Goal: Information Seeking & Learning: Learn about a topic

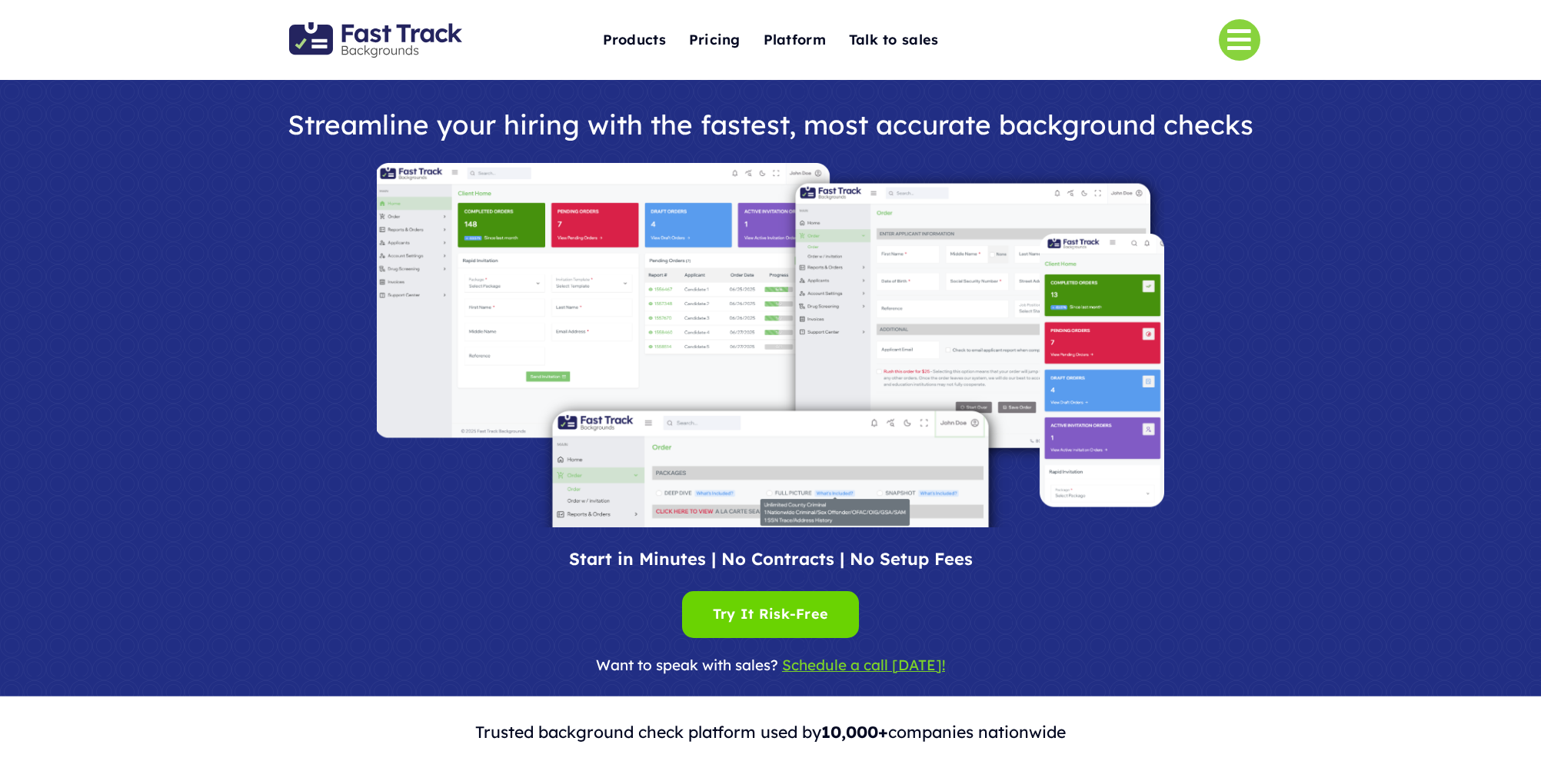
click at [712, 122] on h1 "Streamline your hiring with the fastest, most accurate background checks" at bounding box center [770, 125] width 999 height 30
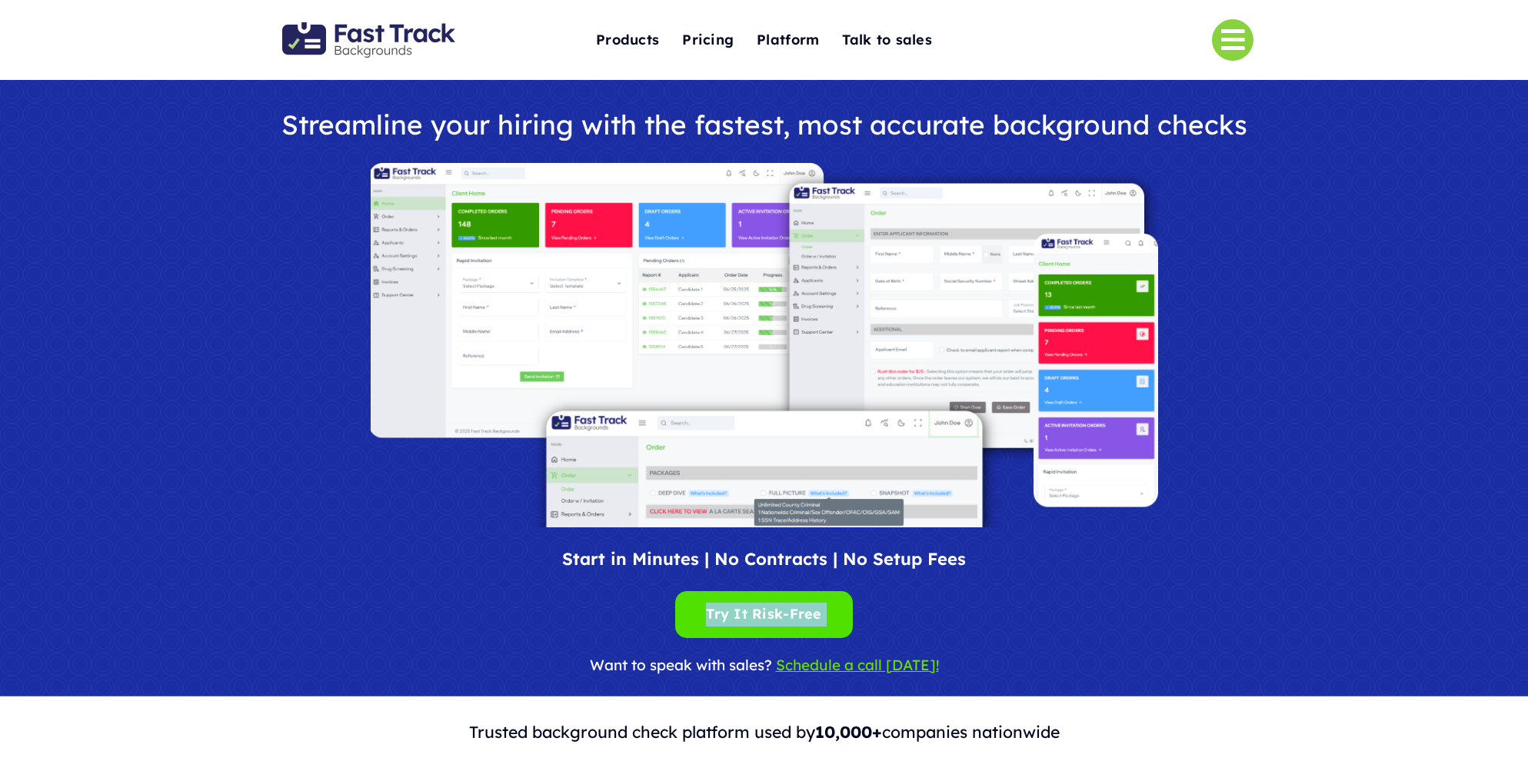
click at [1236, 49] on link "Link to #" at bounding box center [1233, 40] width 42 height 42
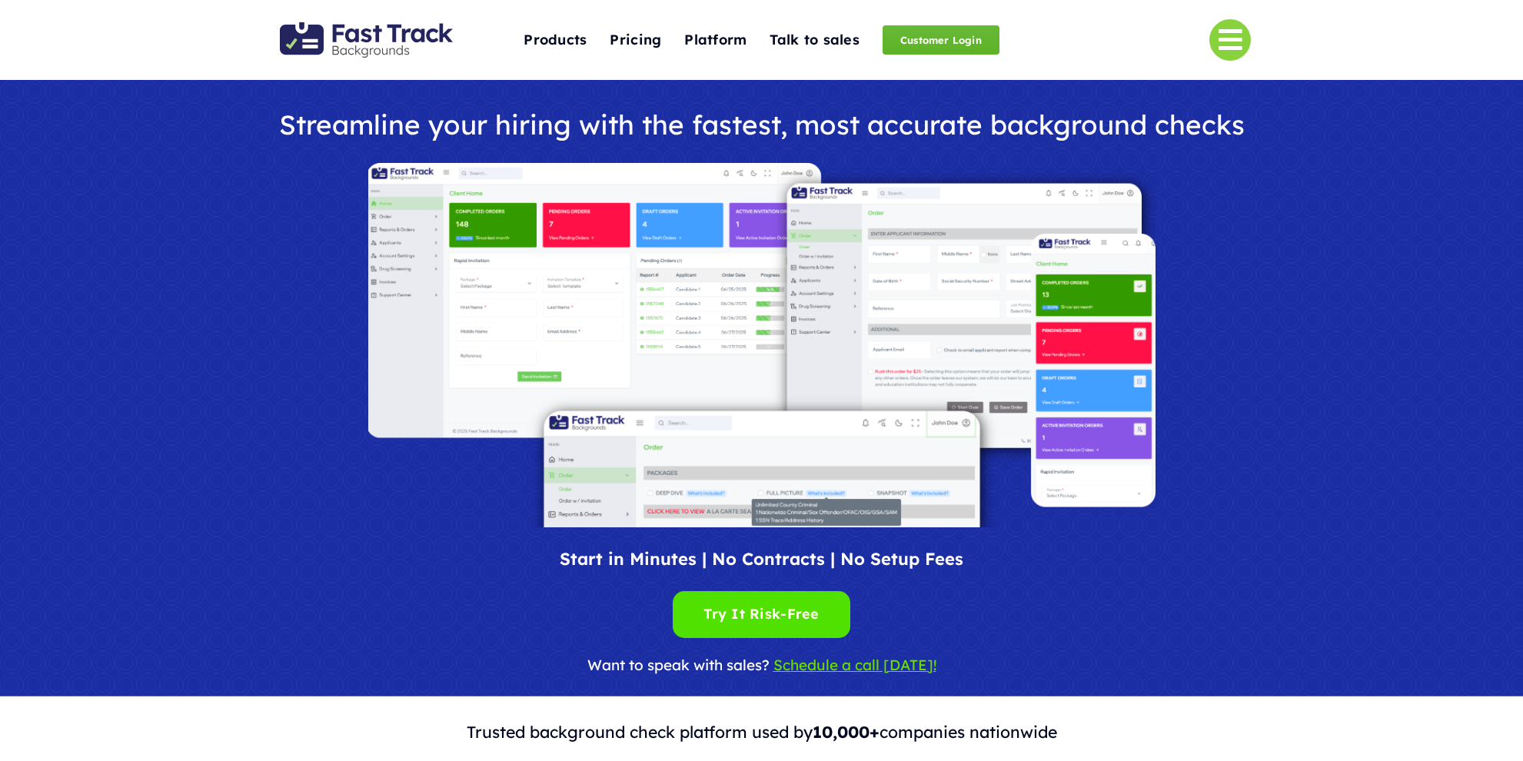
click at [954, 41] on span "Customer Login" at bounding box center [941, 39] width 117 height 29
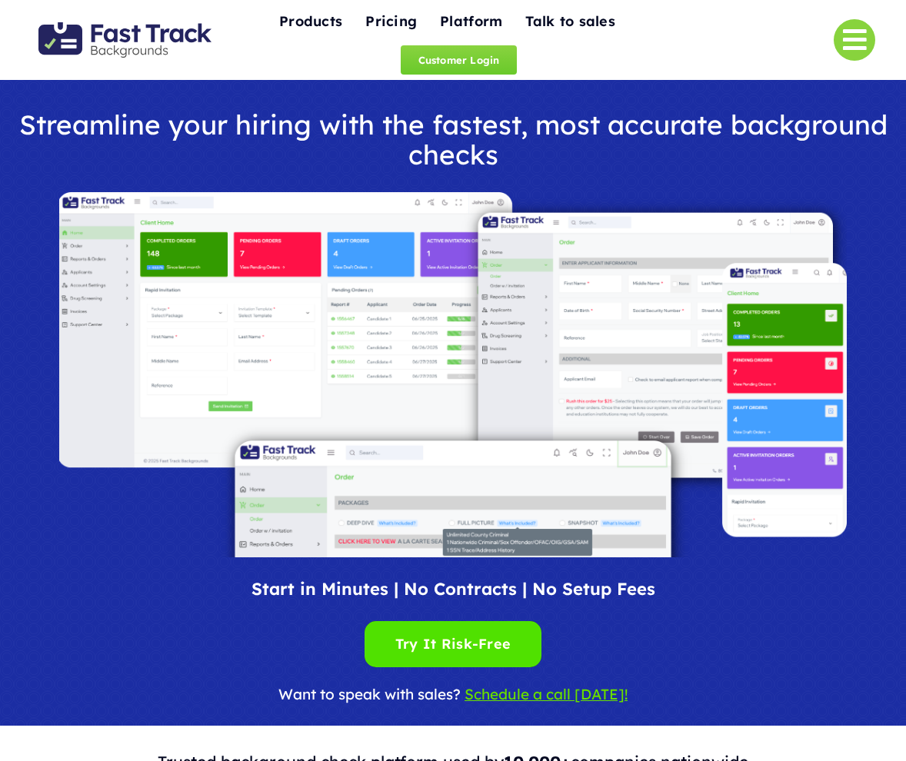
click at [867, 32] on link "Link to #" at bounding box center [854, 40] width 42 height 42
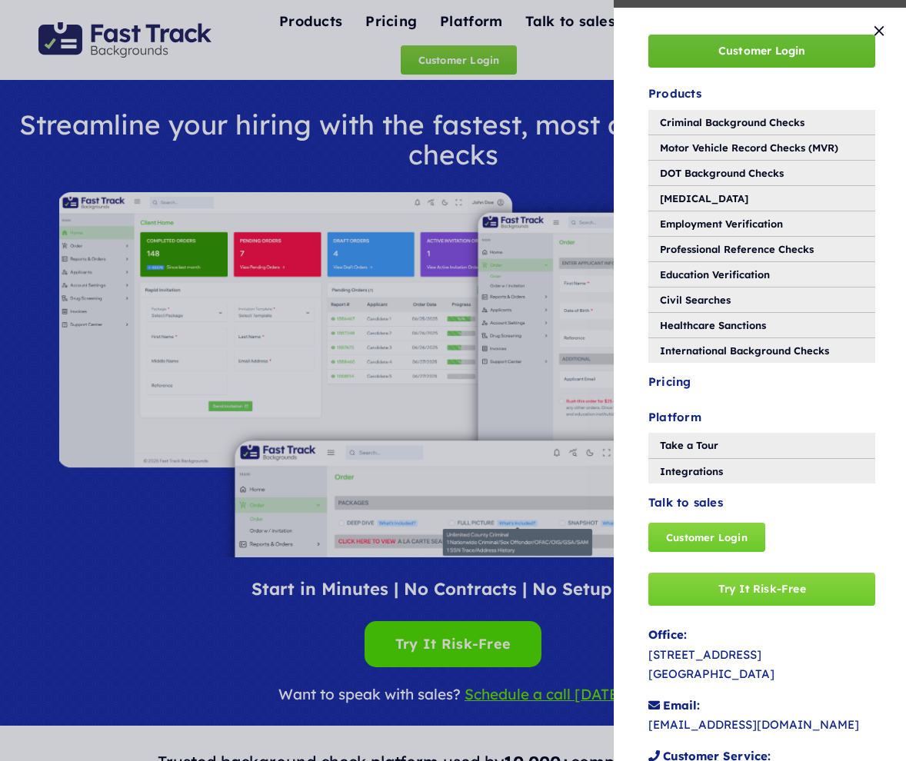
click at [865, 35] on link "Customer Login" at bounding box center [761, 51] width 227 height 33
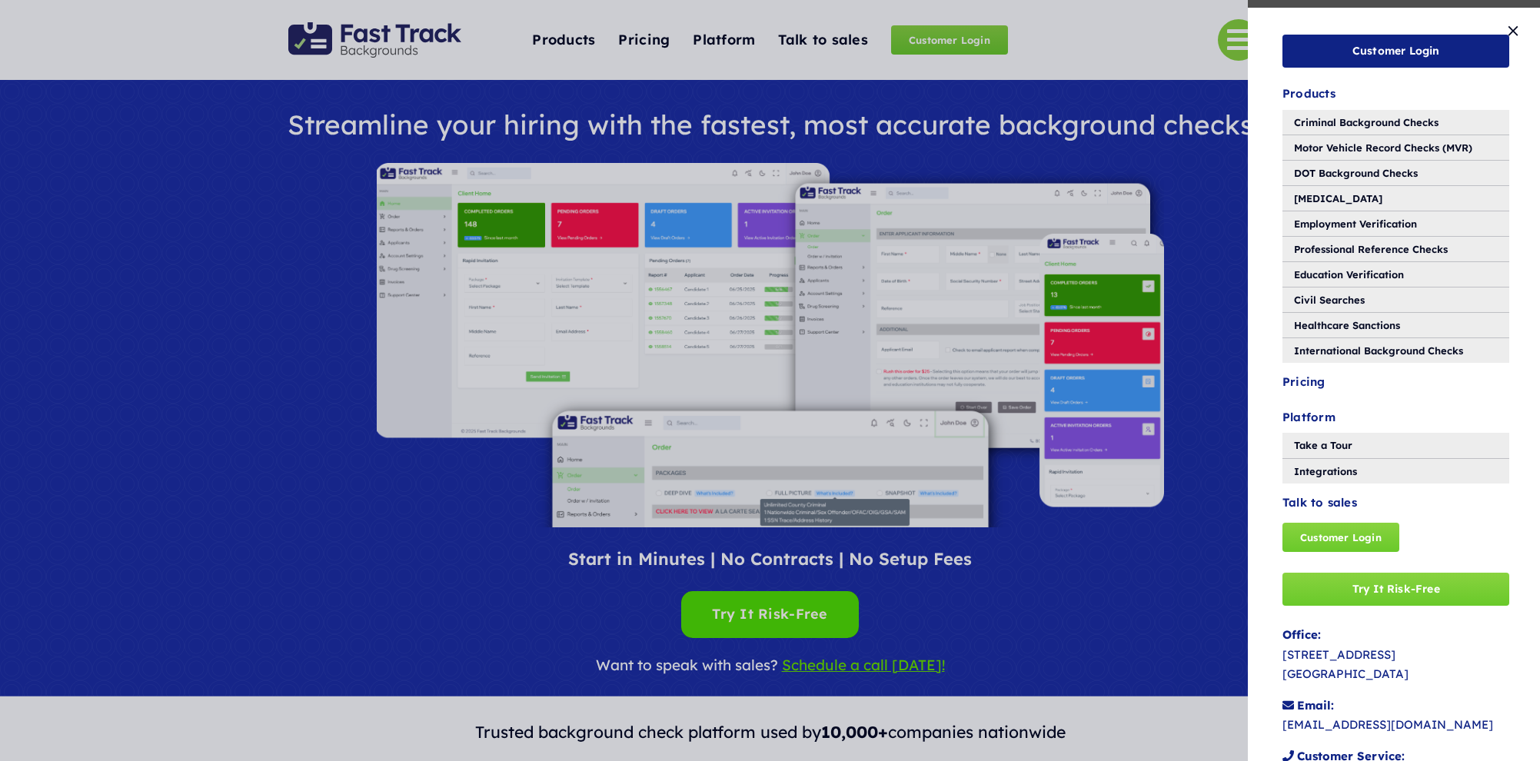
click at [1168, 221] on div "Customer Login Toggle Navigation Products Criminal Background Checks Motor Vehi…" at bounding box center [770, 380] width 1540 height 761
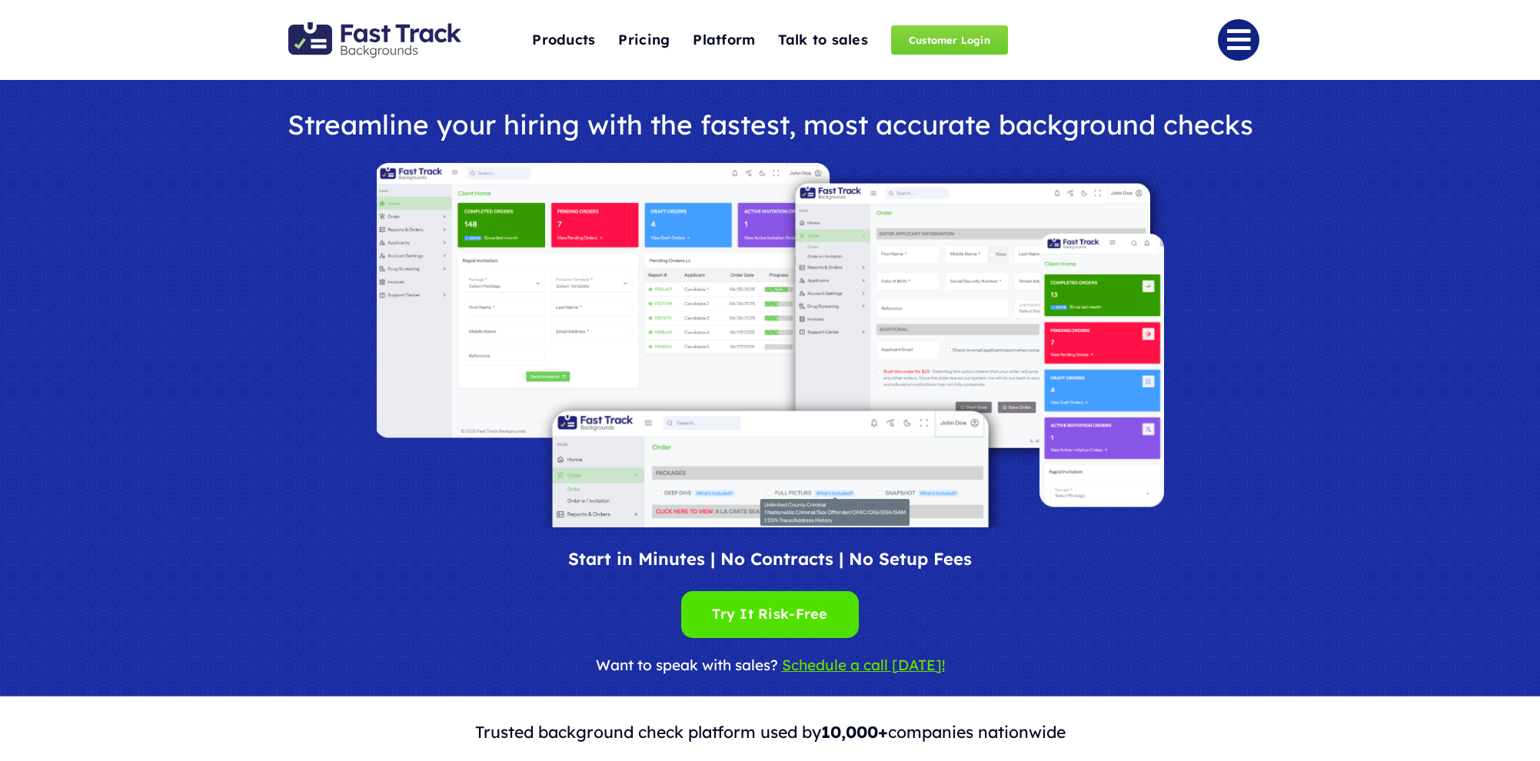
click at [1235, 35] on link "Link to #" at bounding box center [1239, 40] width 42 height 42
click at [1240, 36] on link "Link to #" at bounding box center [1239, 40] width 42 height 42
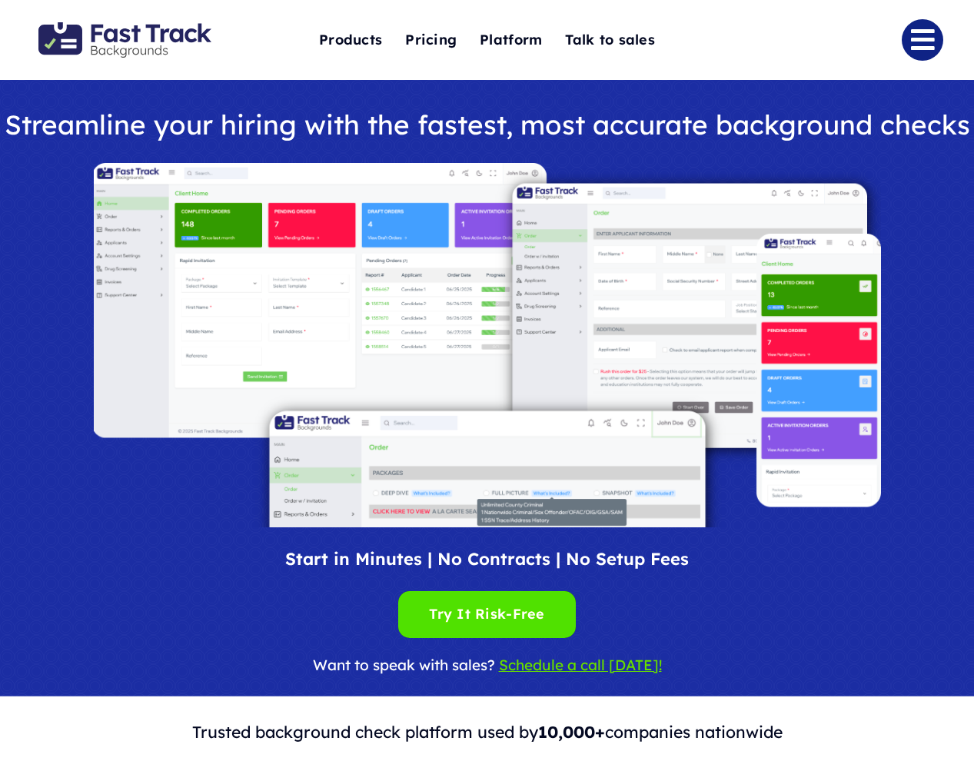
click at [907, 45] on link "Link to #" at bounding box center [923, 40] width 42 height 42
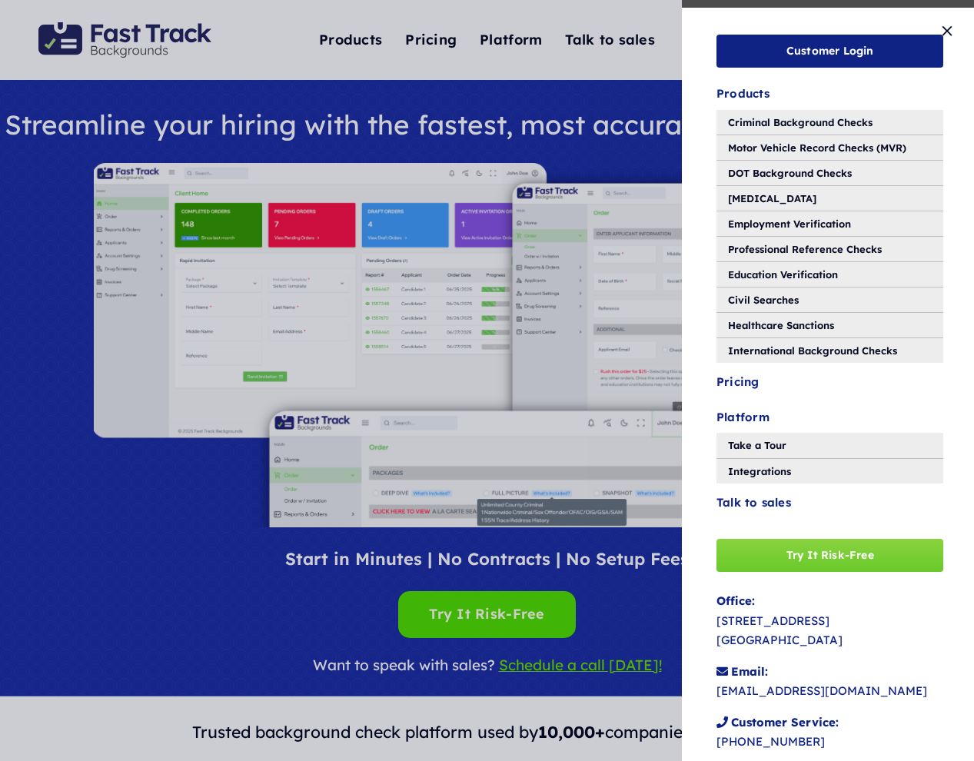
drag, startPoint x: 948, startPoint y: 29, endPoint x: 960, endPoint y: 42, distance: 17.4
click at [949, 31] on button "Close" at bounding box center [947, 30] width 23 height 15
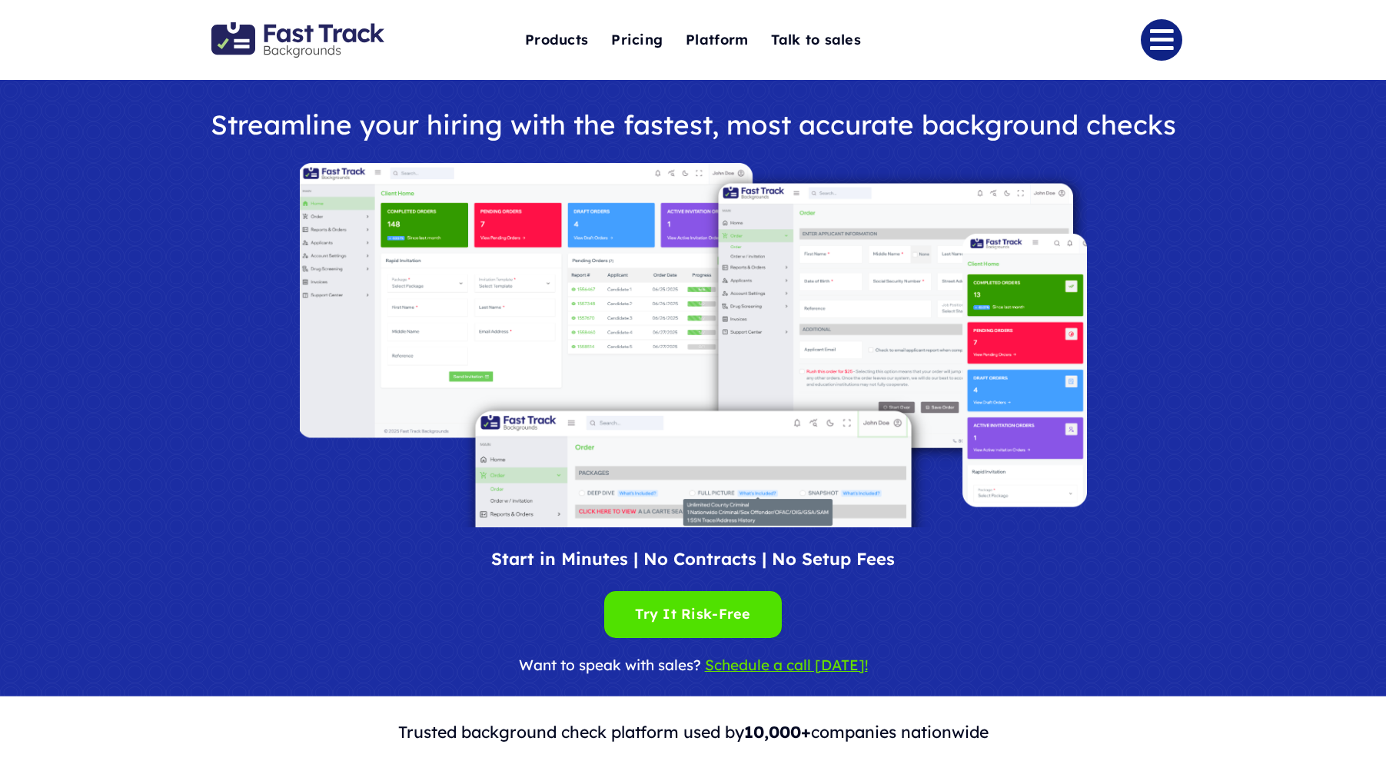
click at [1165, 40] on link "Link to #" at bounding box center [1162, 40] width 42 height 42
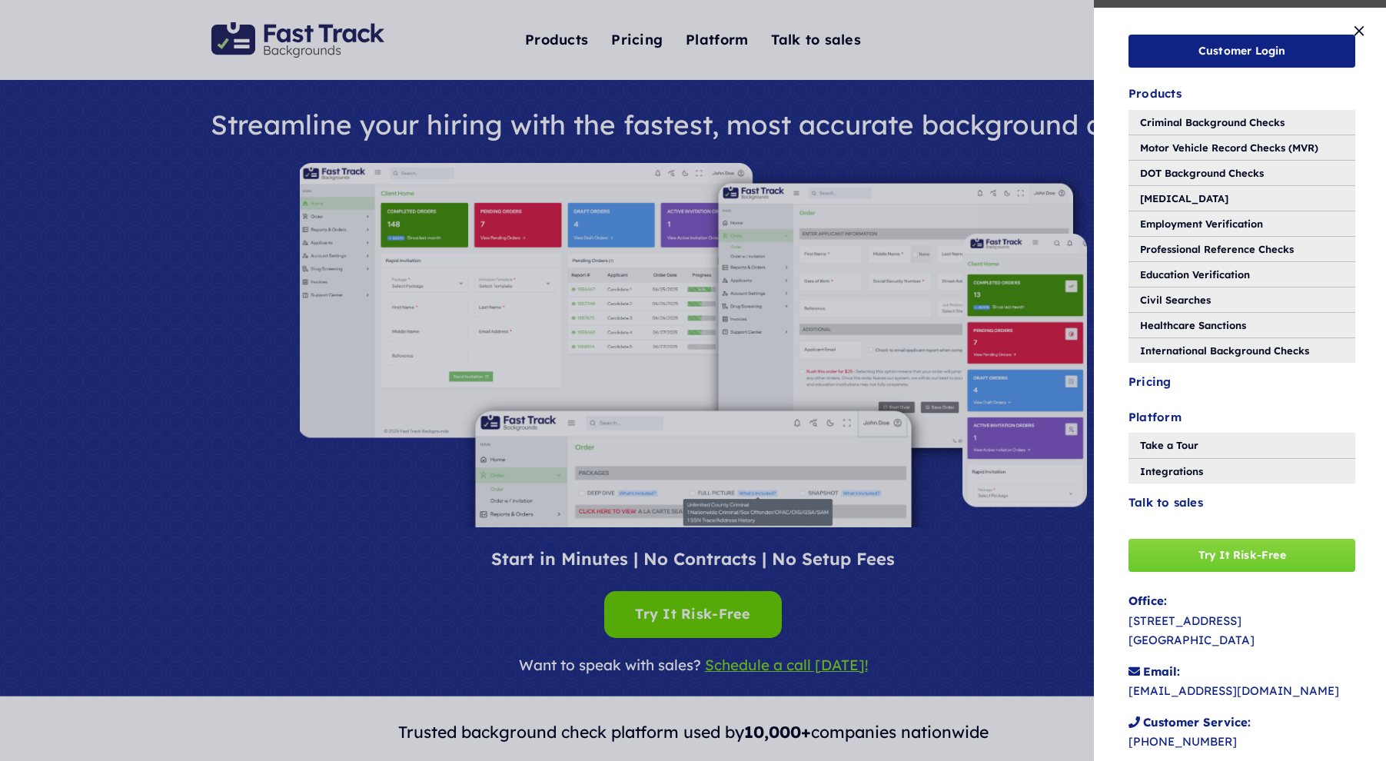
drag, startPoint x: 1022, startPoint y: 420, endPoint x: 993, endPoint y: 422, distance: 29.3
click at [1020, 421] on div "Customer Login Toggle Navigation Products Criminal Background Checks Motor Vehi…" at bounding box center [693, 380] width 1386 height 761
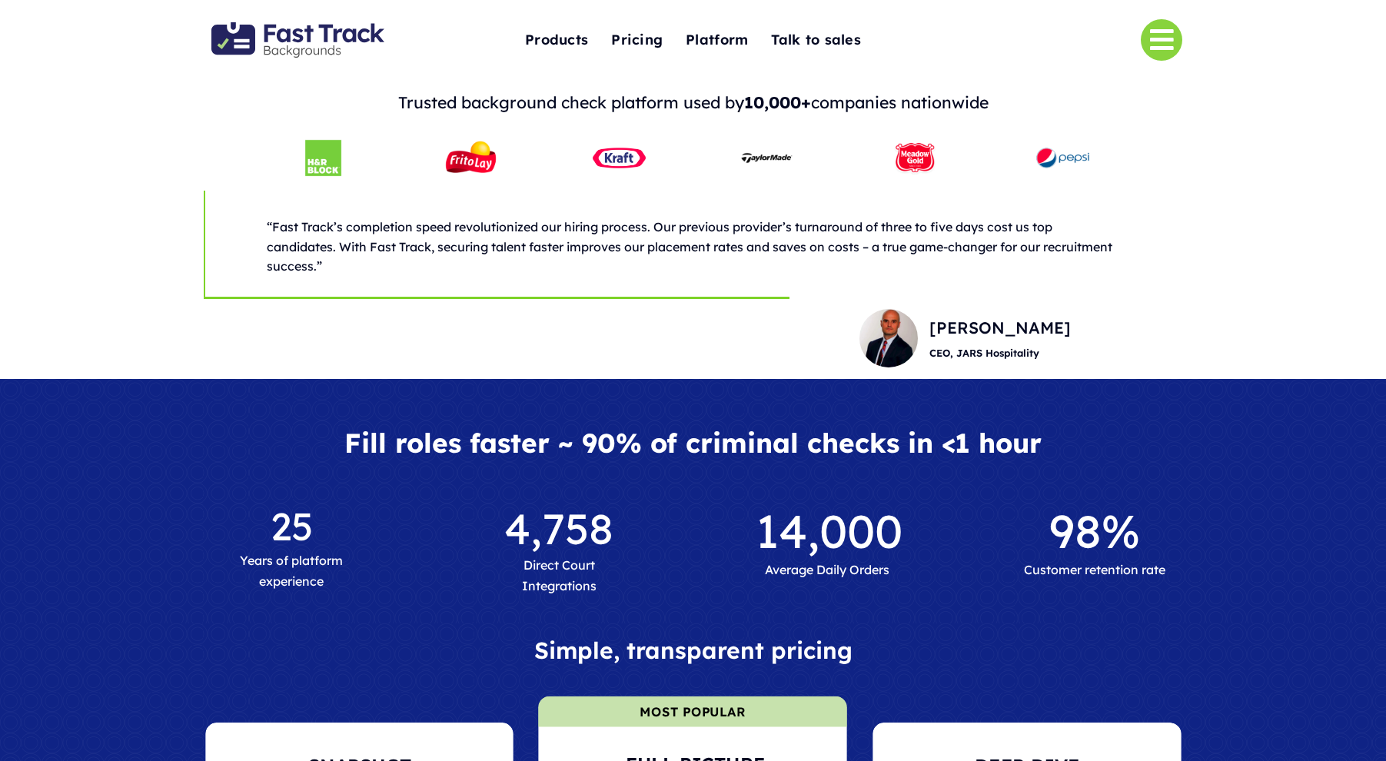
scroll to position [597, 0]
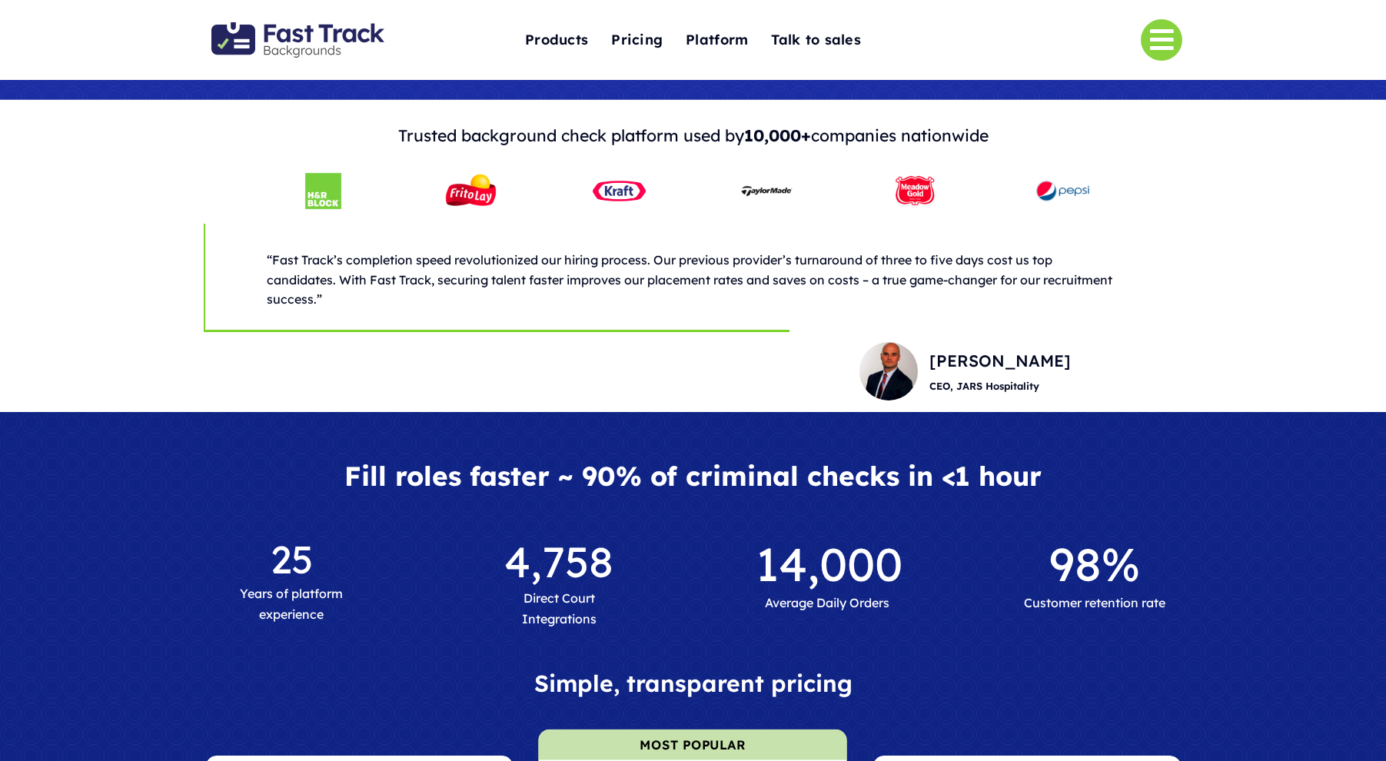
click at [329, 40] on img "Fast Track Backgrounds Logo" at bounding box center [297, 39] width 173 height 35
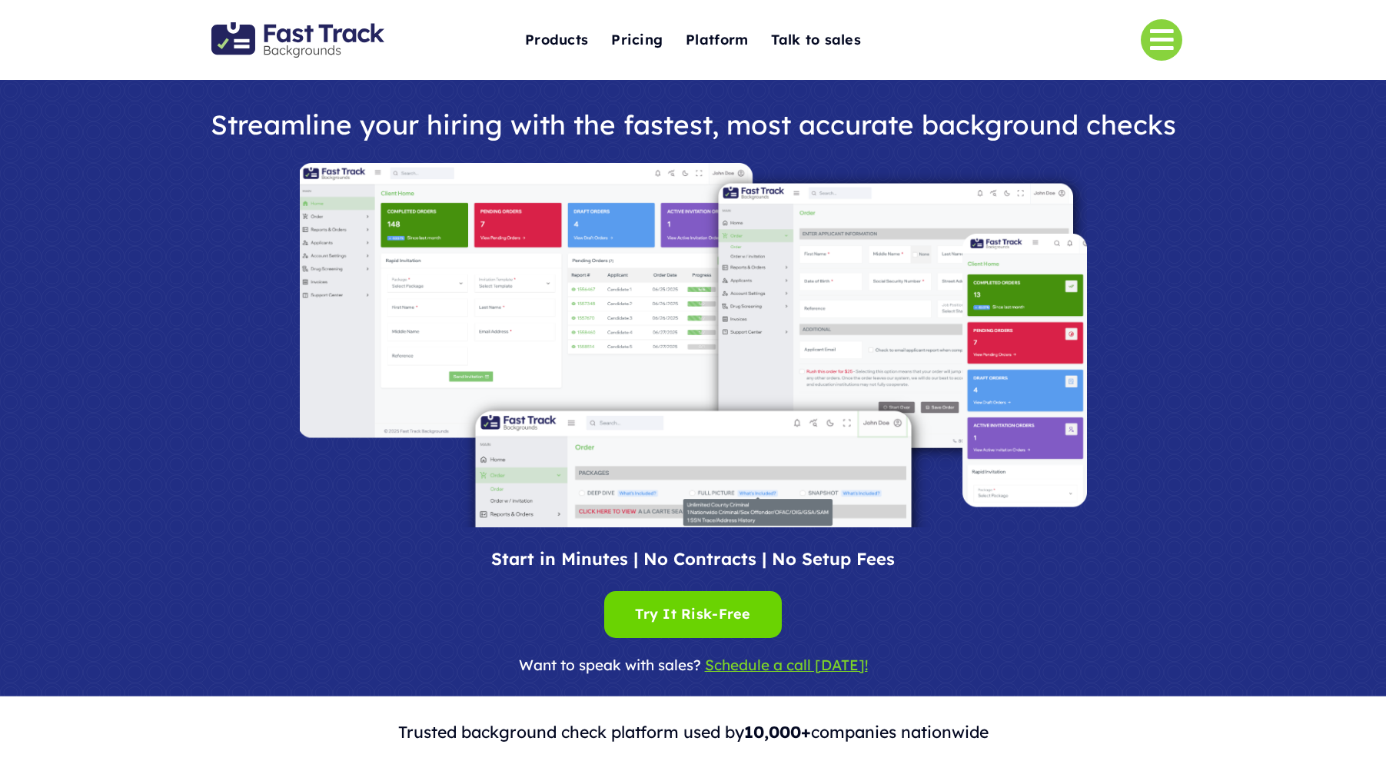
click at [371, 119] on h1 "Streamline your hiring with the fastest, most accurate background checks" at bounding box center [693, 125] width 999 height 30
click at [370, 119] on h1 "Streamline your hiring with the fastest, most accurate background checks" at bounding box center [693, 125] width 999 height 30
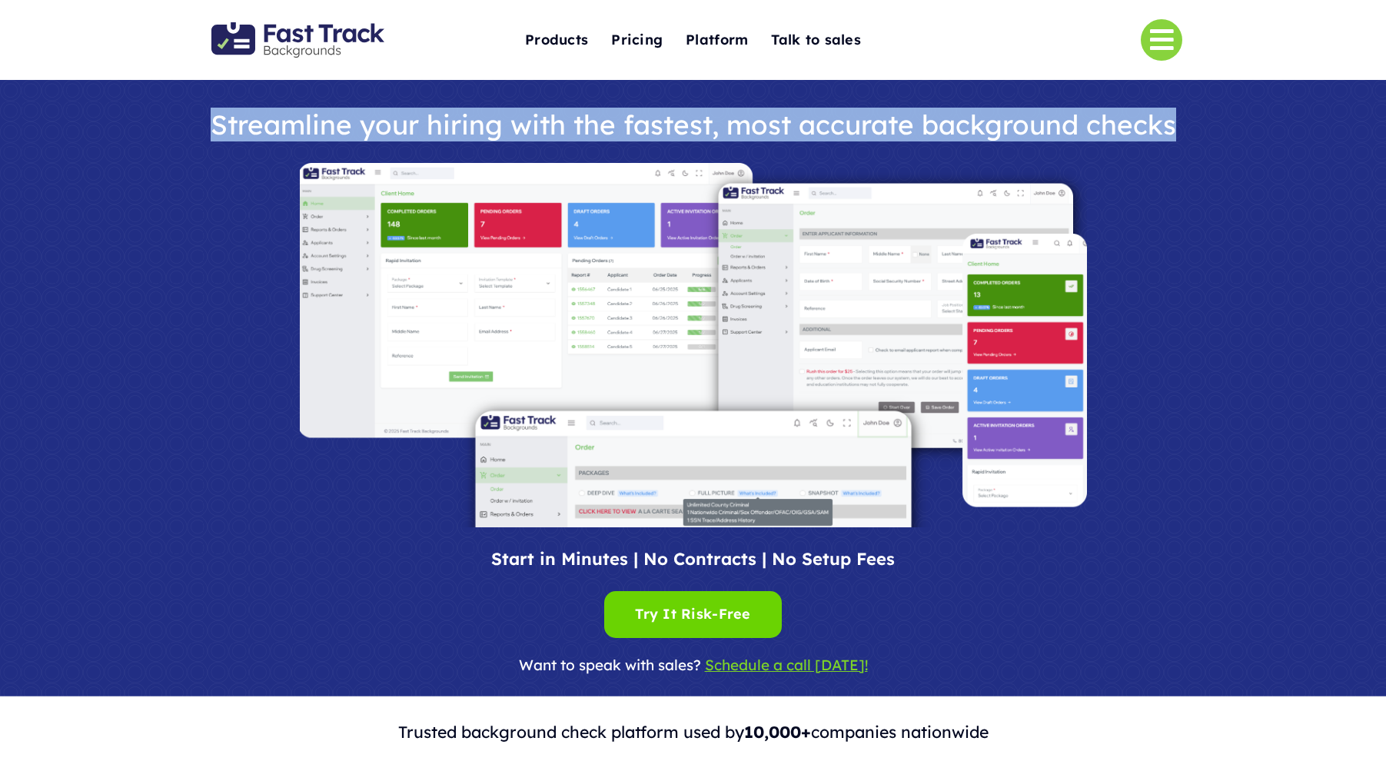
click at [370, 120] on h1 "Streamline your hiring with the fastest, most accurate background checks" at bounding box center [693, 125] width 999 height 30
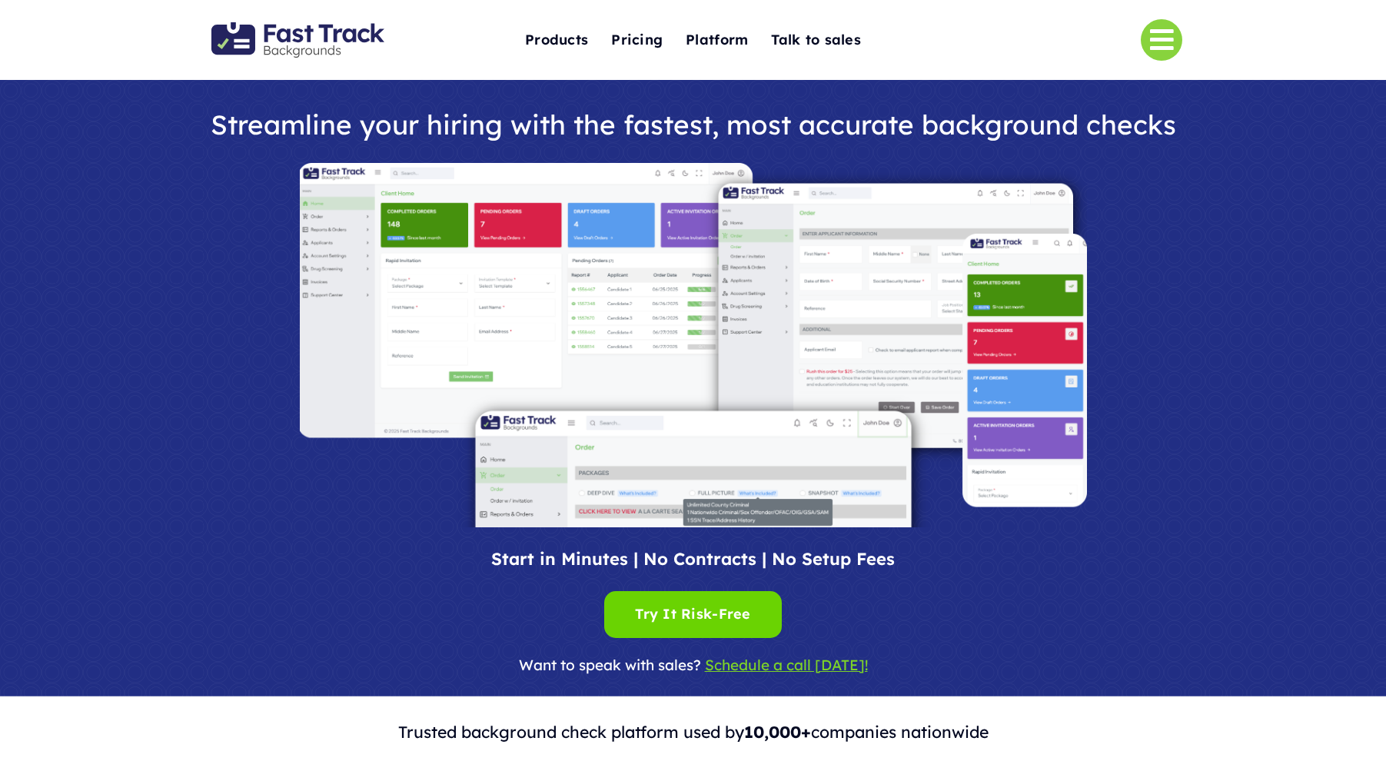
click at [138, 180] on div at bounding box center [693, 388] width 1386 height 617
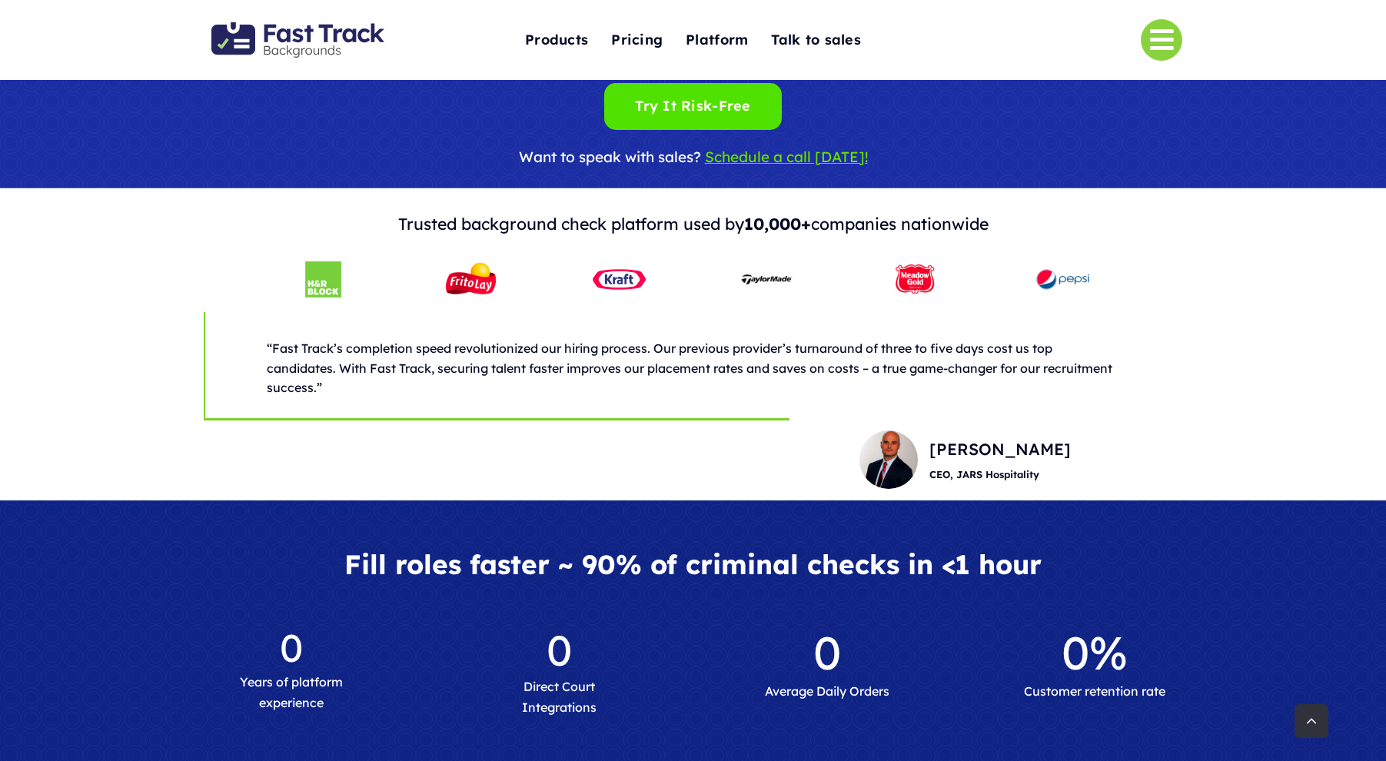
scroll to position [577, 0]
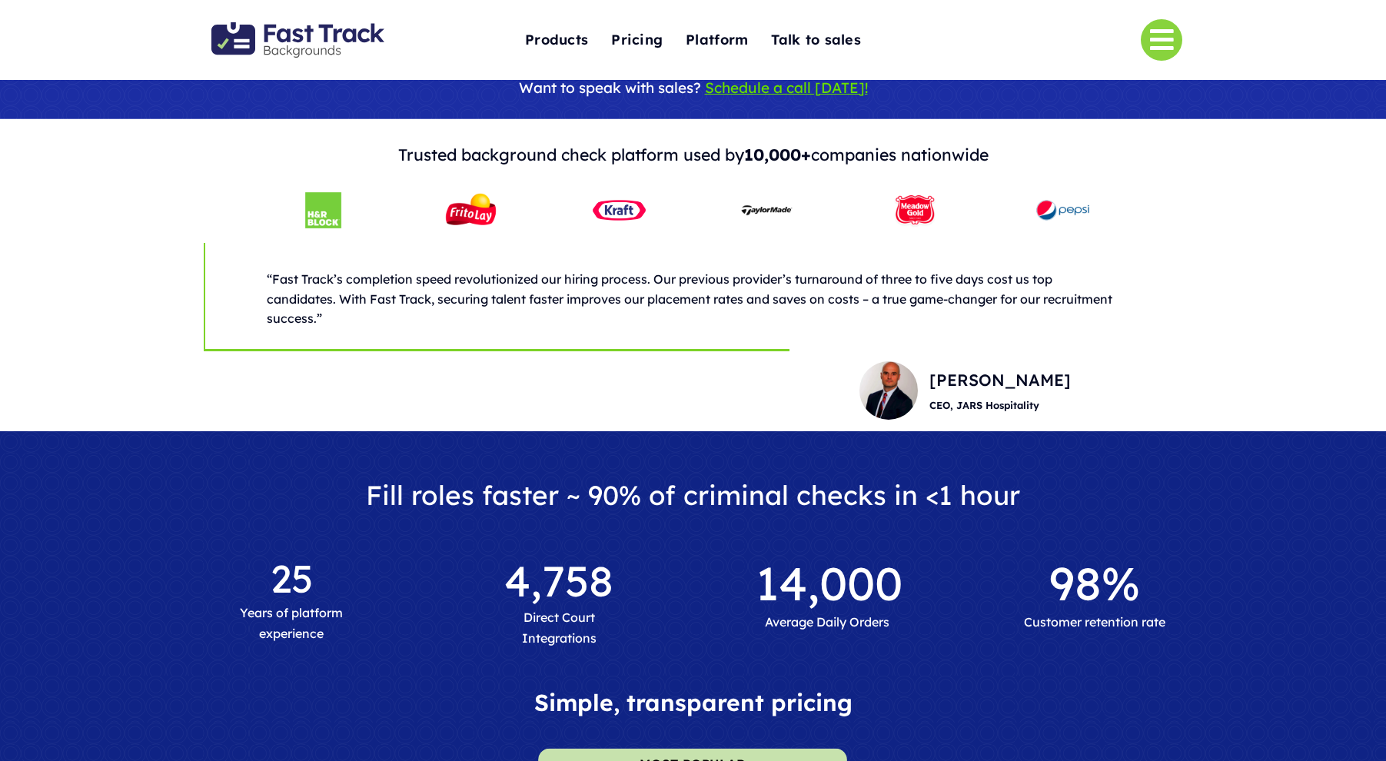
click at [1163, 38] on link "Link to #" at bounding box center [1162, 40] width 42 height 42
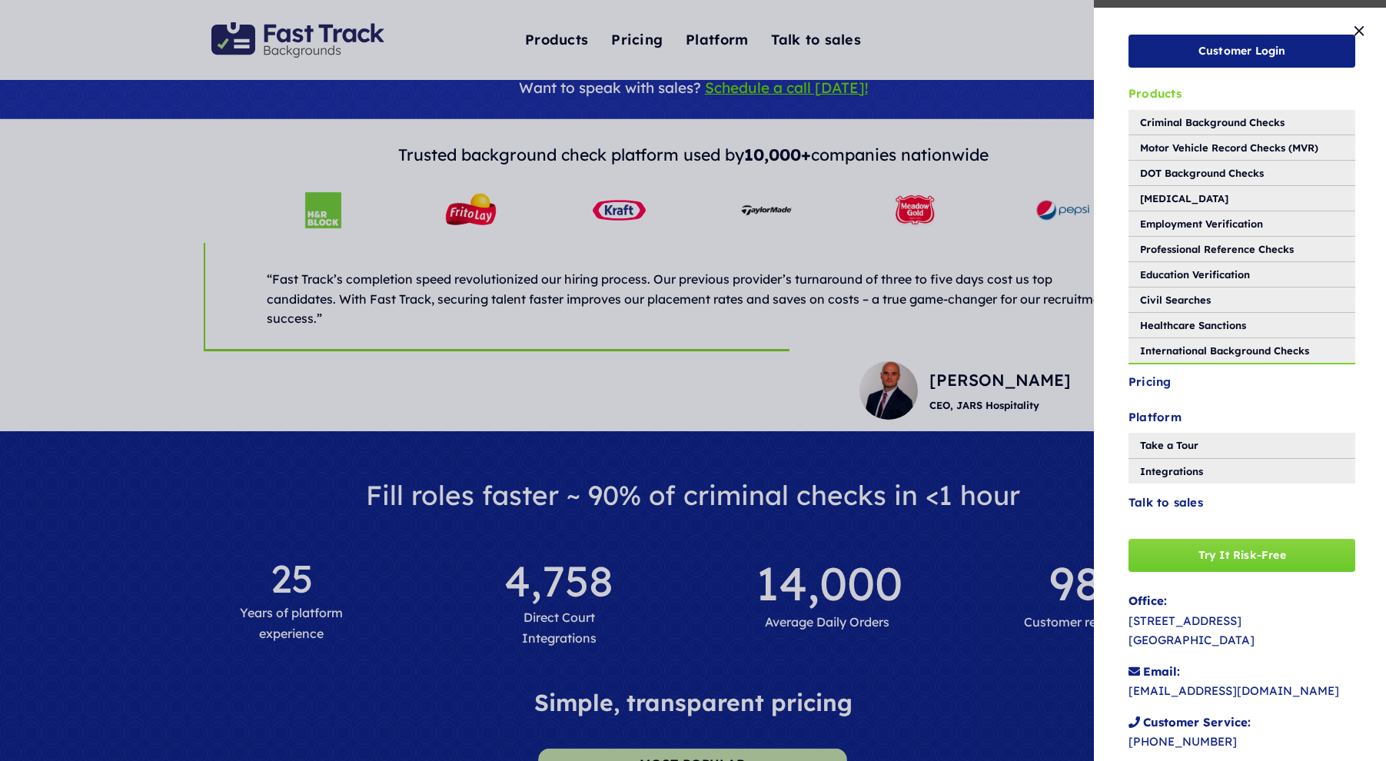
click at [1156, 99] on span "Products" at bounding box center [1155, 94] width 53 height 20
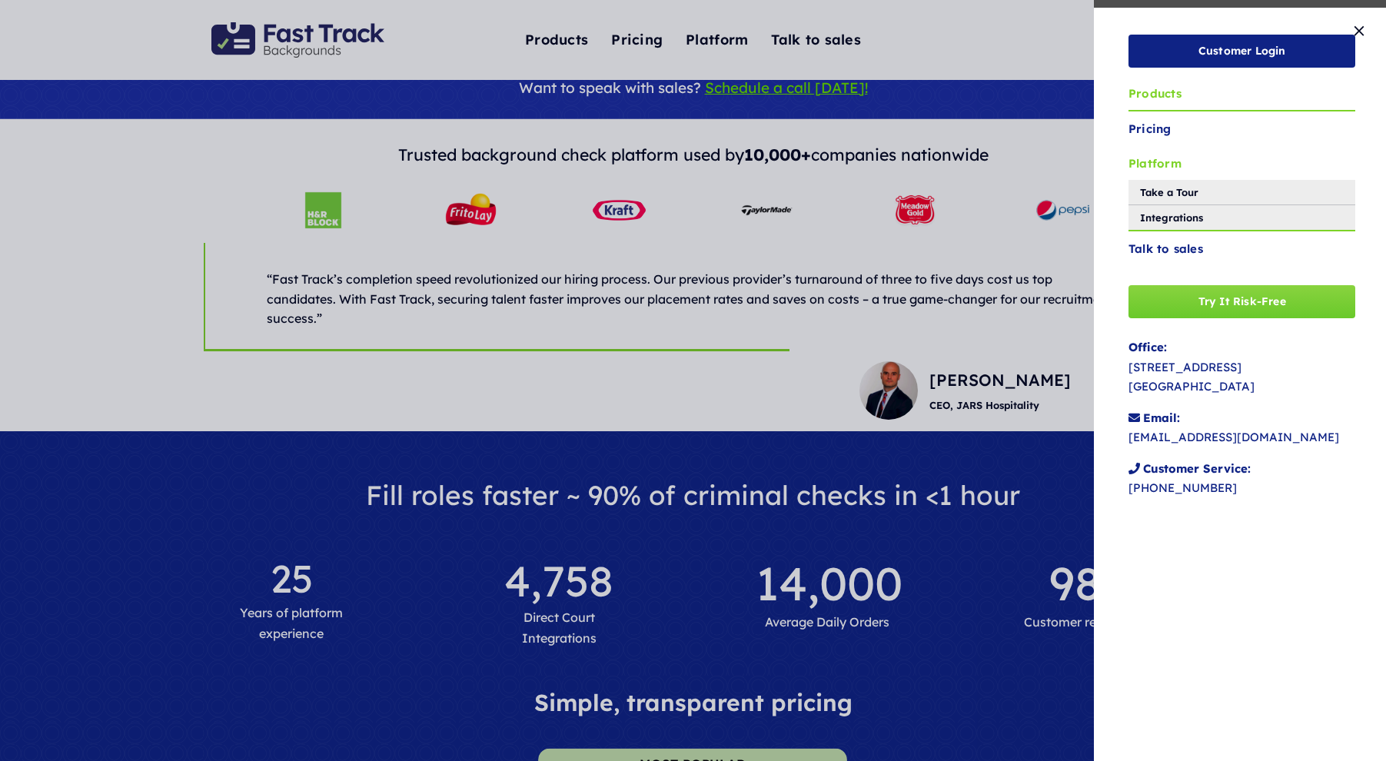
click at [1165, 161] on span "Platform" at bounding box center [1155, 164] width 53 height 20
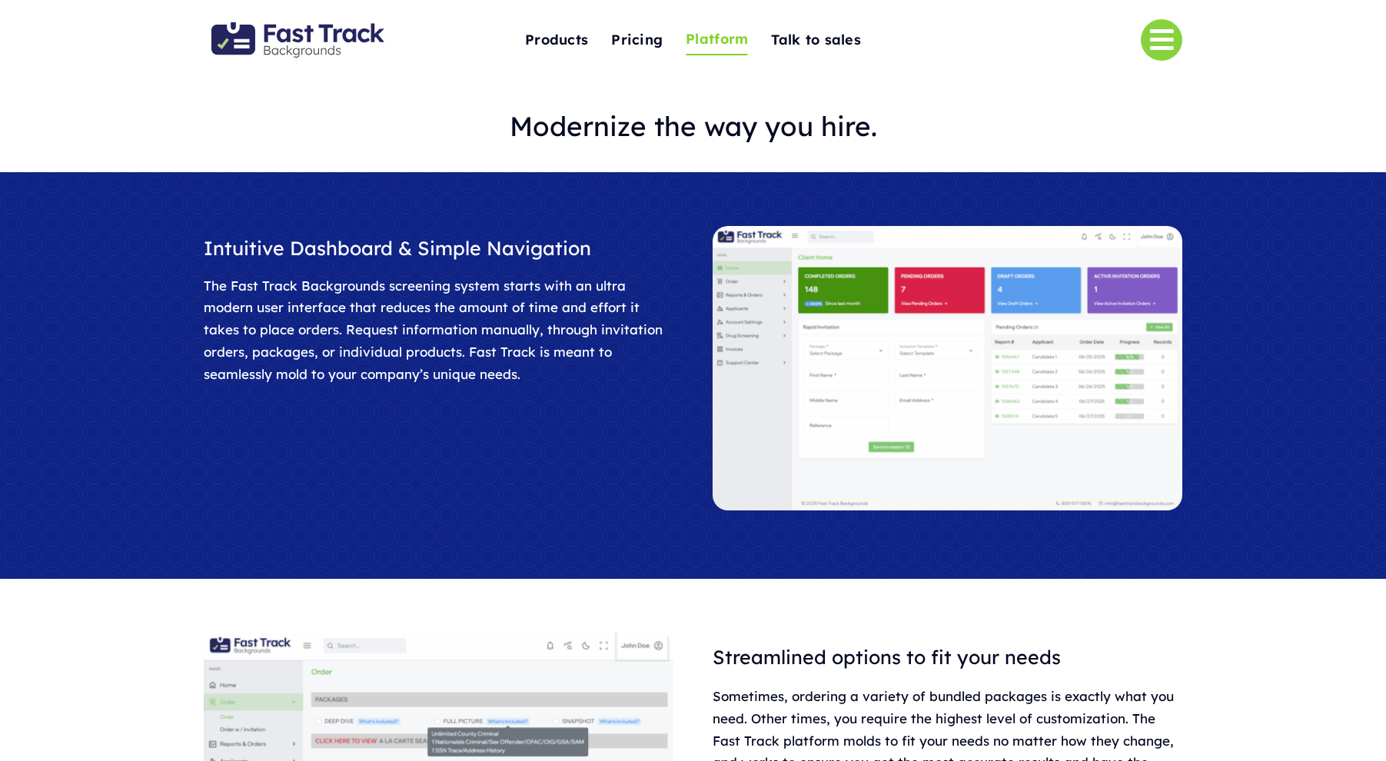
click at [330, 39] on img "Fast Track Backgrounds Logo" at bounding box center [297, 39] width 173 height 35
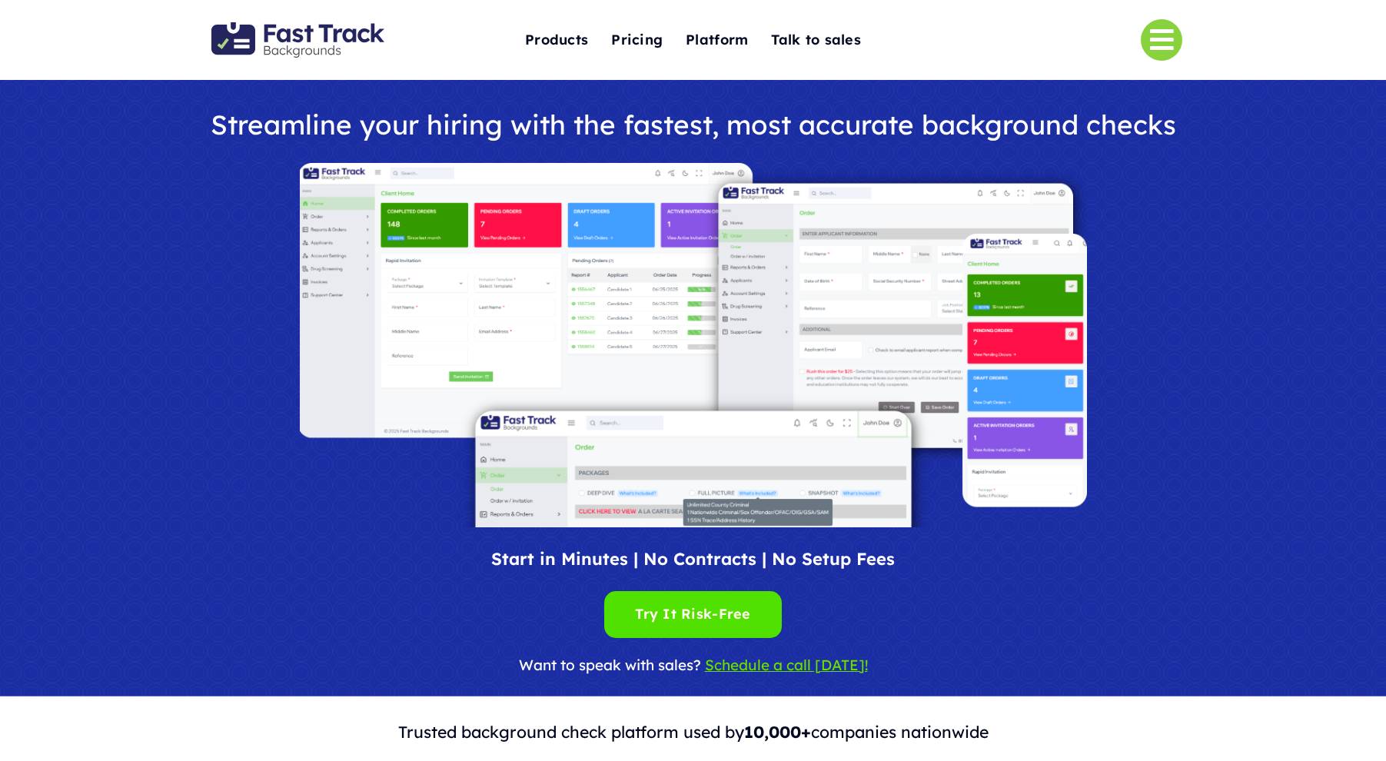
click at [1176, 58] on div at bounding box center [1060, 40] width 245 height 52
click at [1163, 44] on link "Link to #" at bounding box center [1162, 40] width 42 height 42
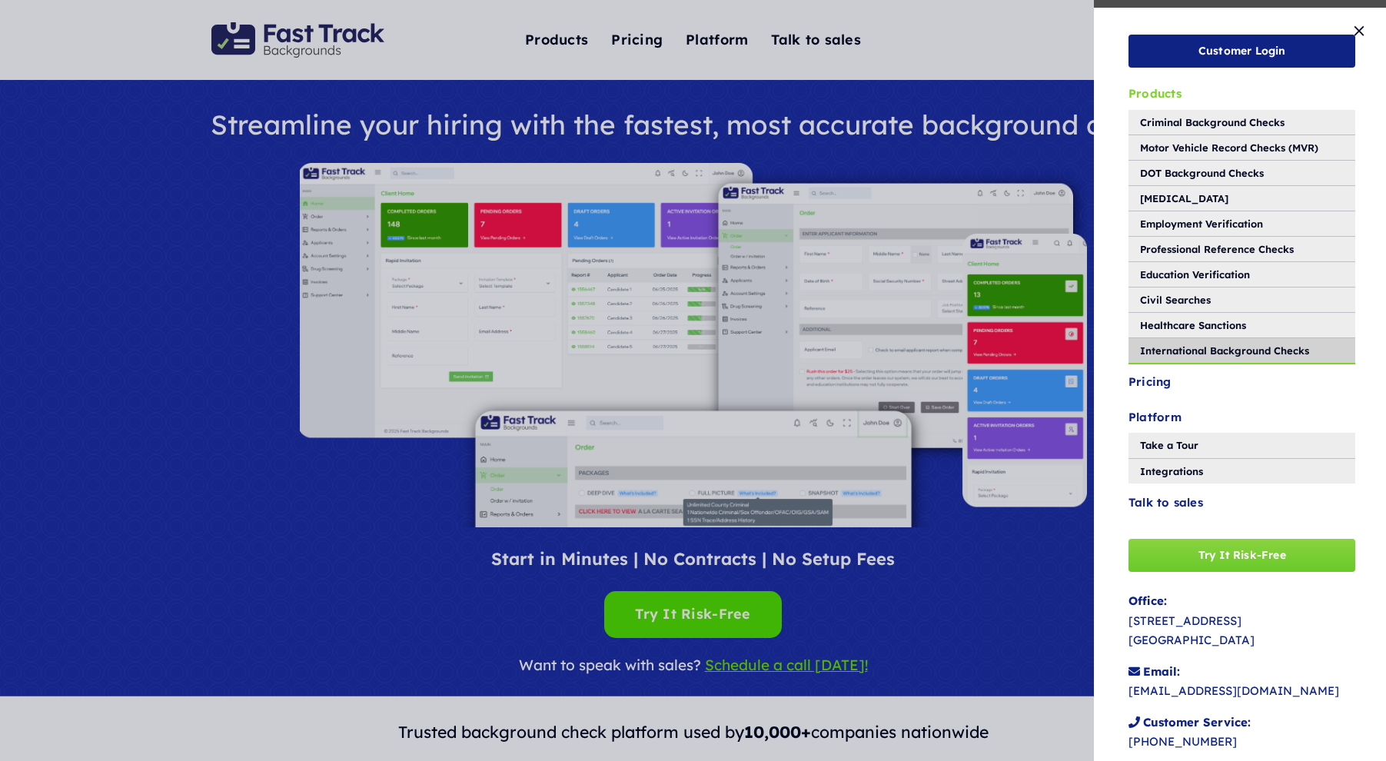
scroll to position [33, 0]
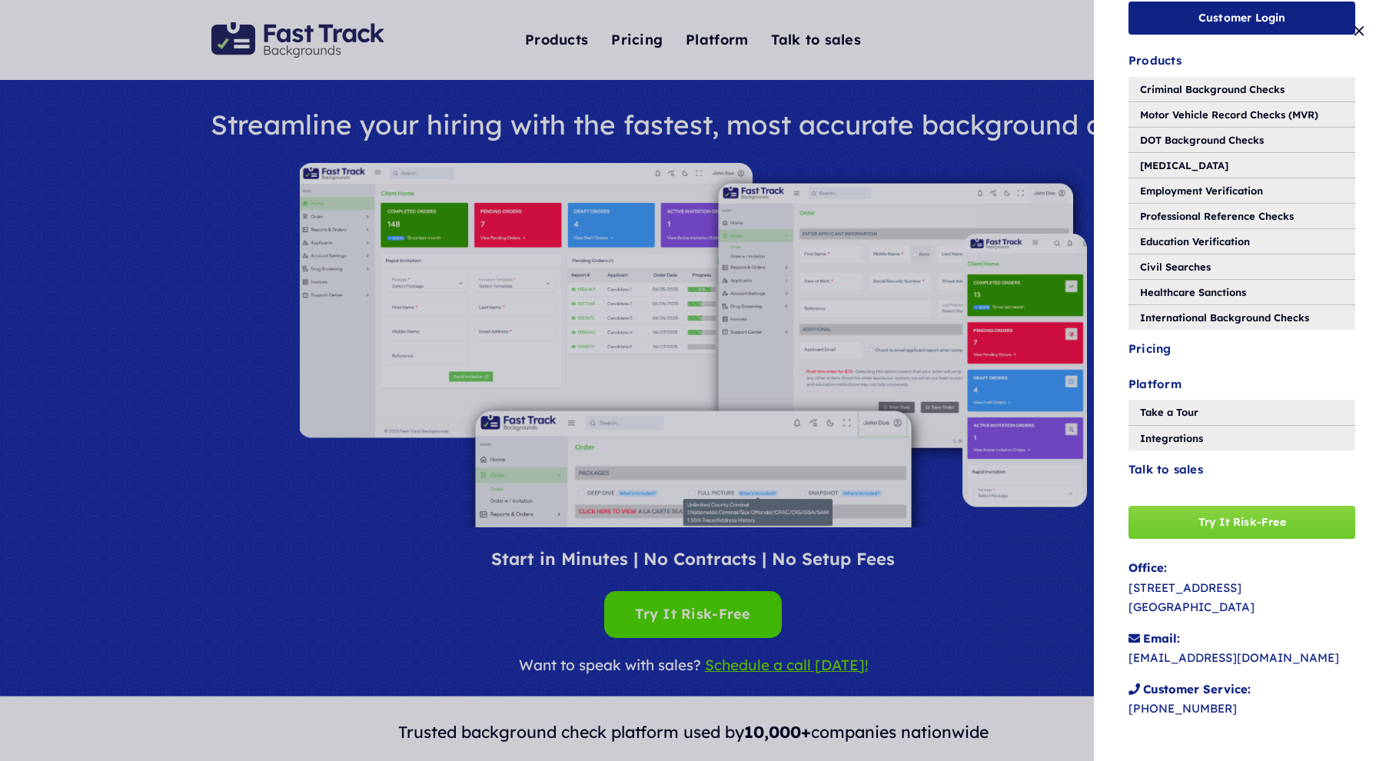
click at [1177, 709] on p "Customer Service: 1-800-517-0876" at bounding box center [1242, 699] width 227 height 39
click at [1194, 656] on p "Email: info@fasttrackbackgrounds.com" at bounding box center [1242, 648] width 227 height 39
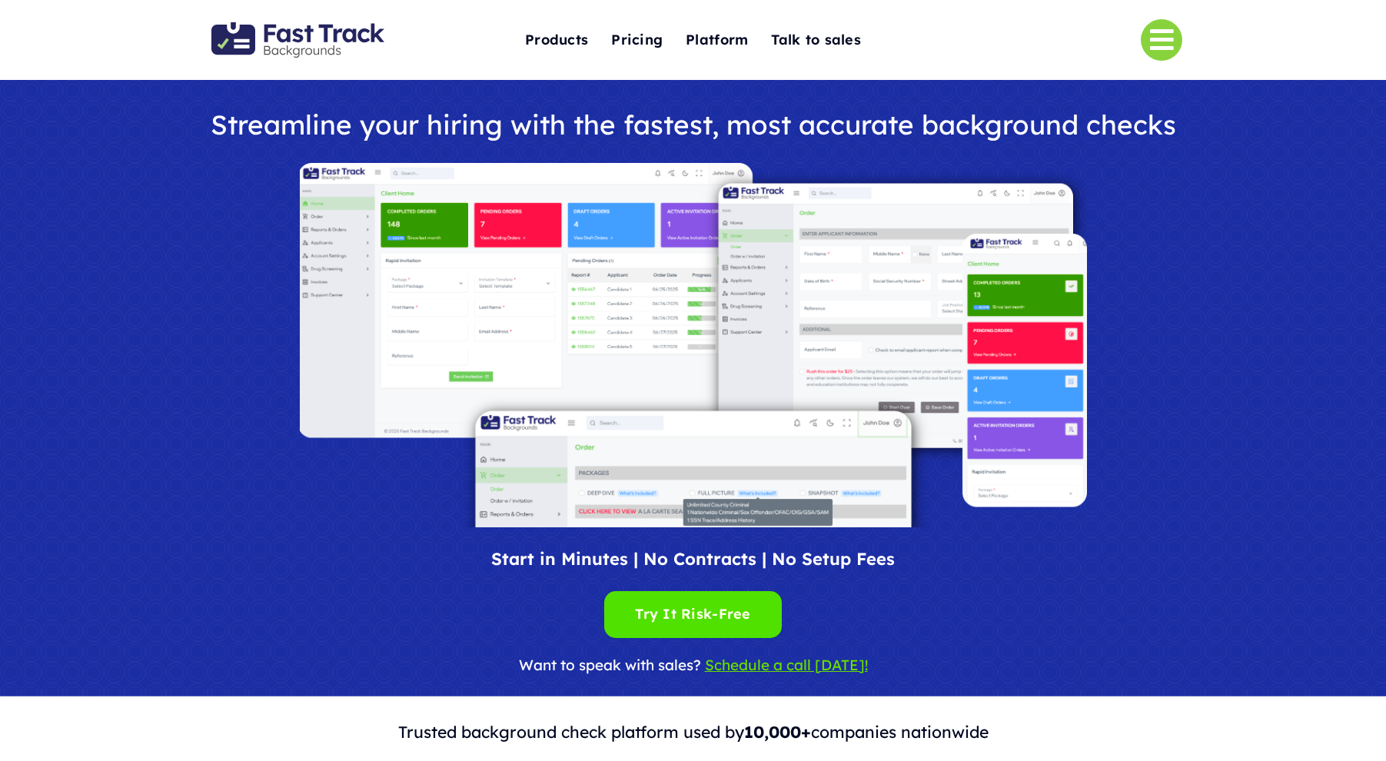
click at [1179, 52] on div at bounding box center [1060, 40] width 245 height 52
click at [1165, 46] on link "Link to #" at bounding box center [1162, 40] width 42 height 42
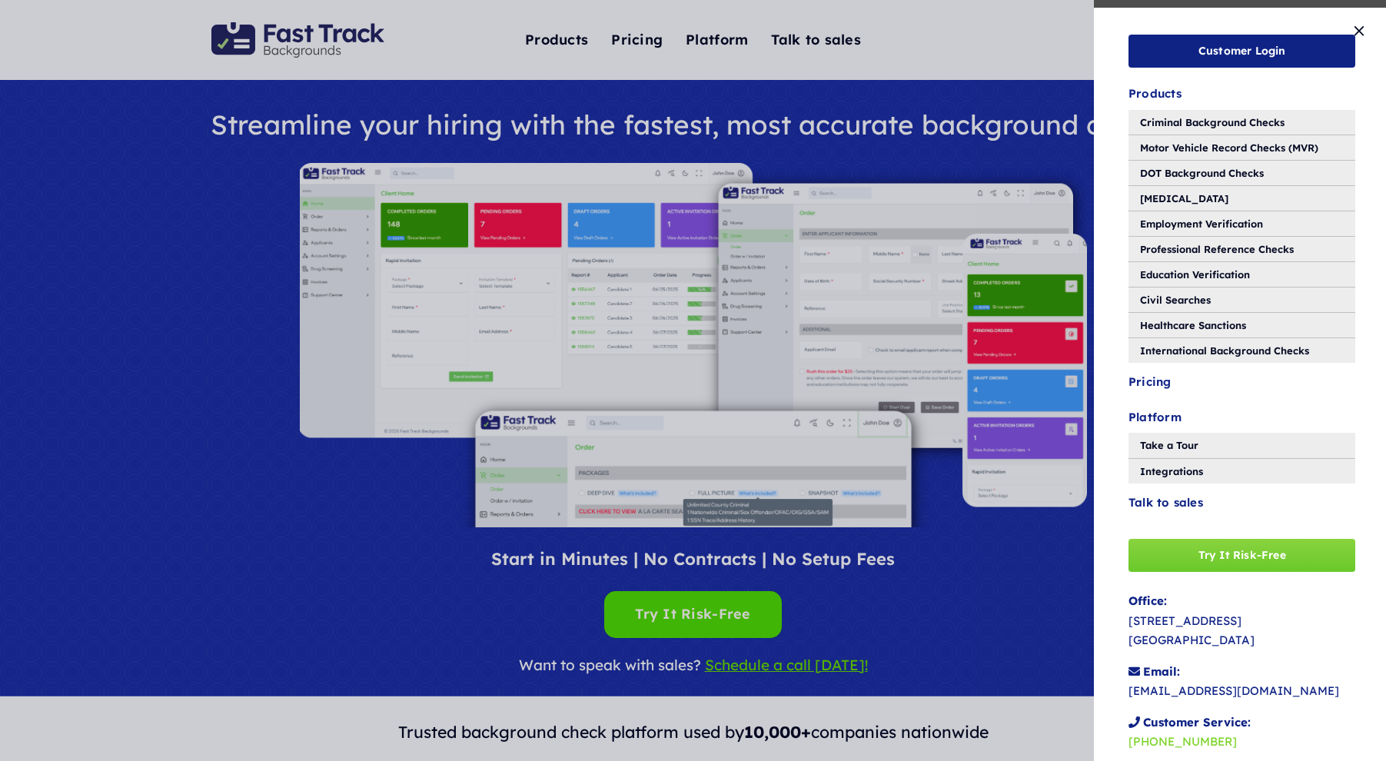
click at [1175, 744] on link "[PHONE_NUMBER]" at bounding box center [1183, 741] width 108 height 15
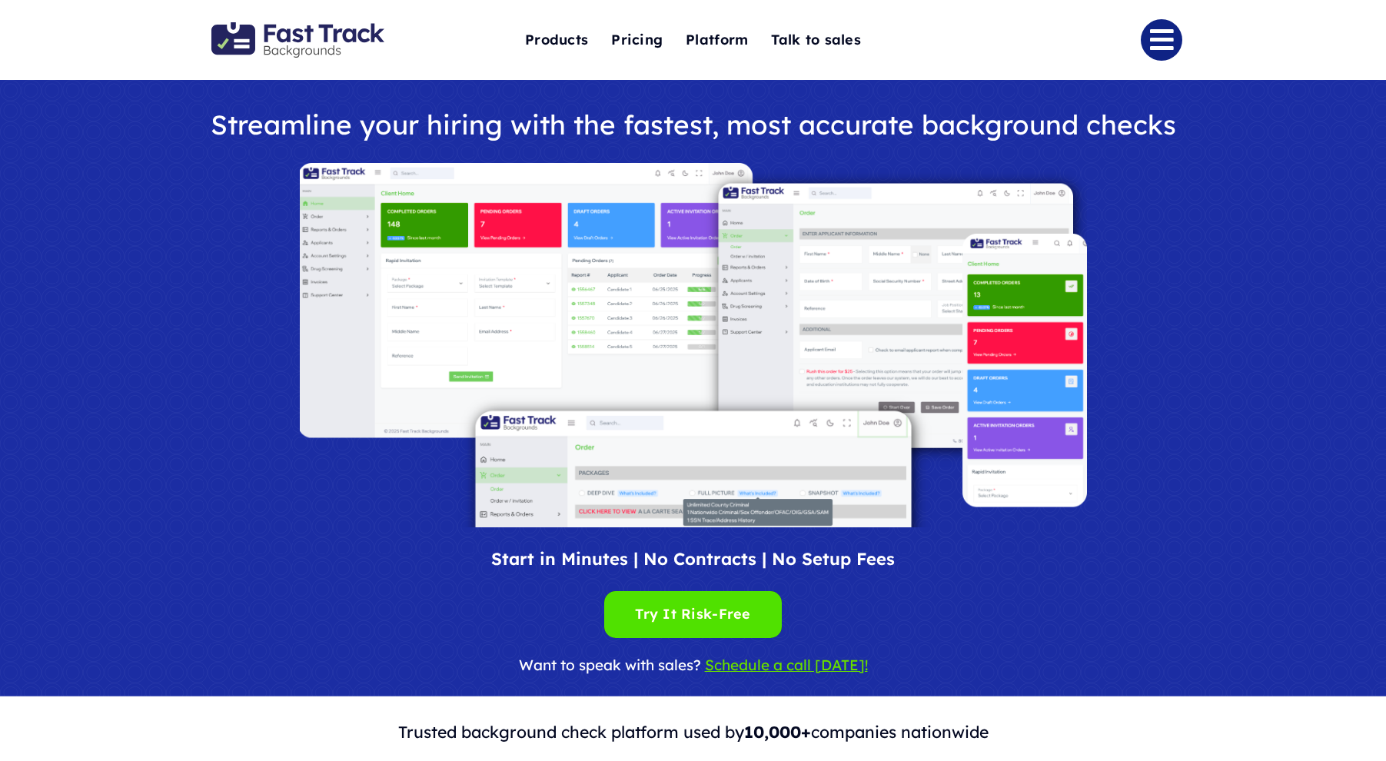
scroll to position [2, 0]
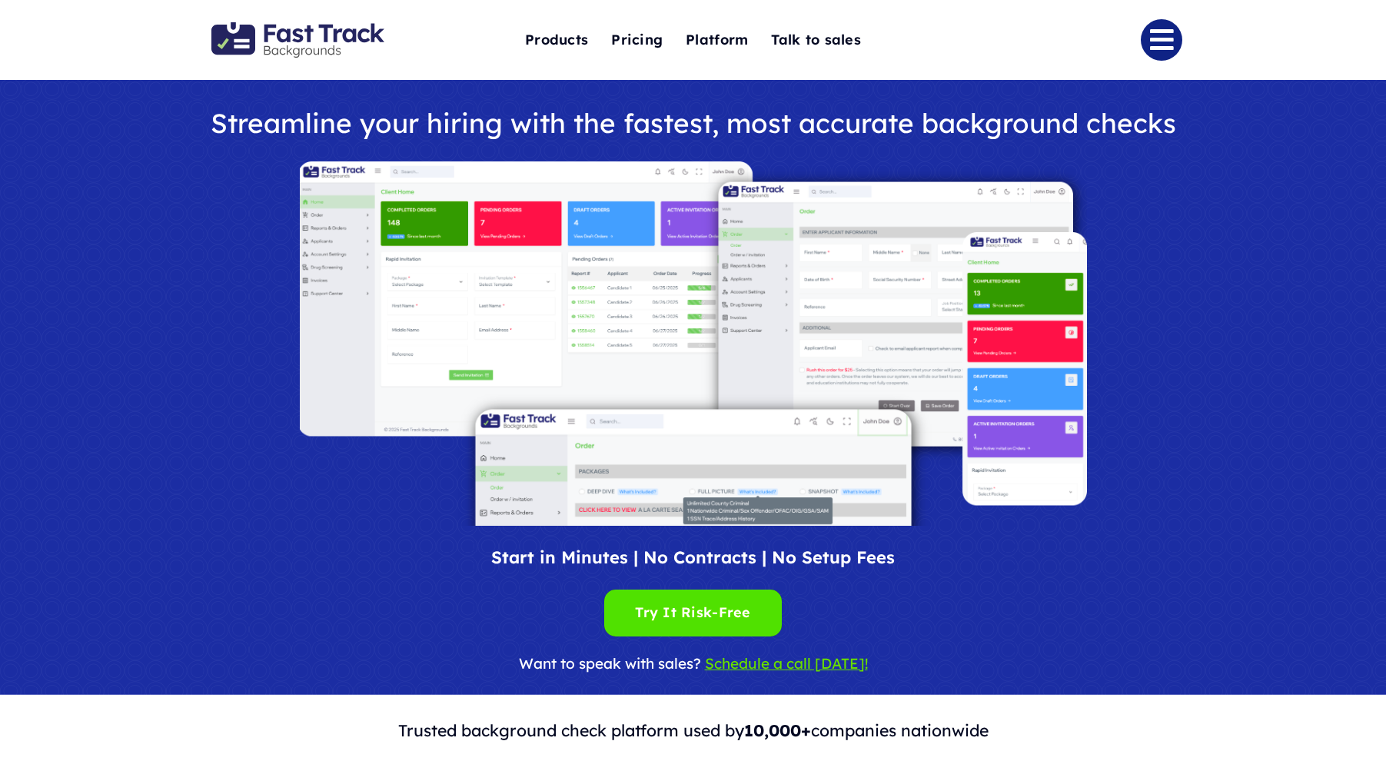
click at [1171, 49] on link "Link to #" at bounding box center [1162, 40] width 42 height 42
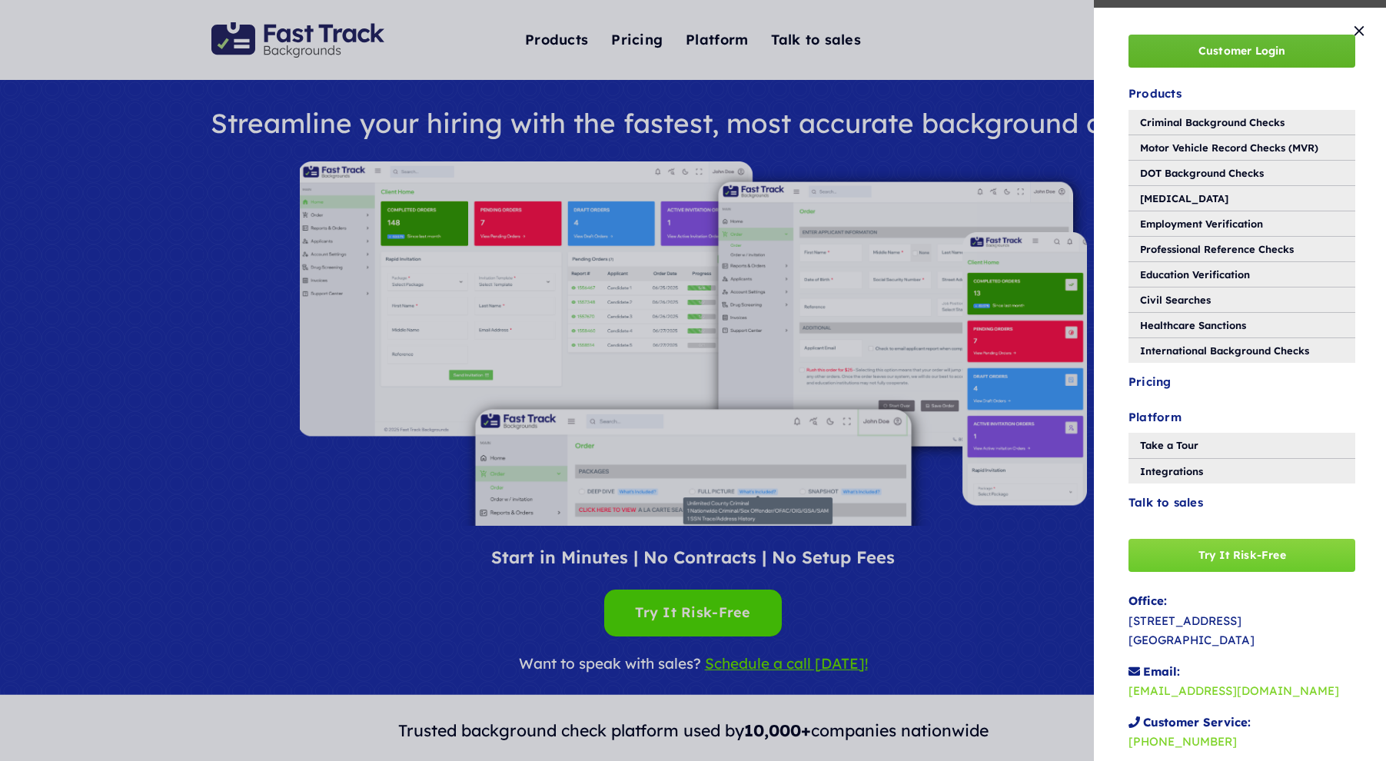
scroll to position [0, 0]
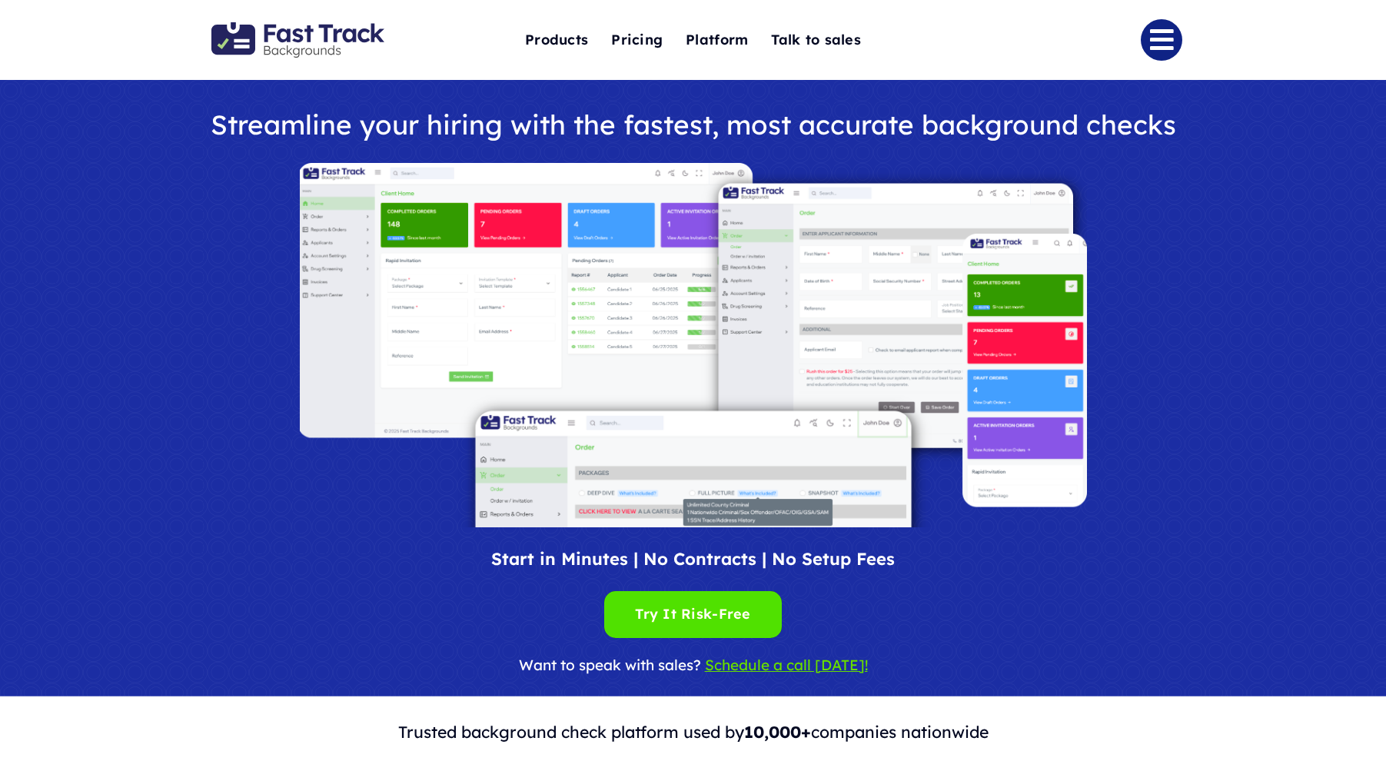
click at [1157, 40] on link "Link to #" at bounding box center [1162, 40] width 42 height 42
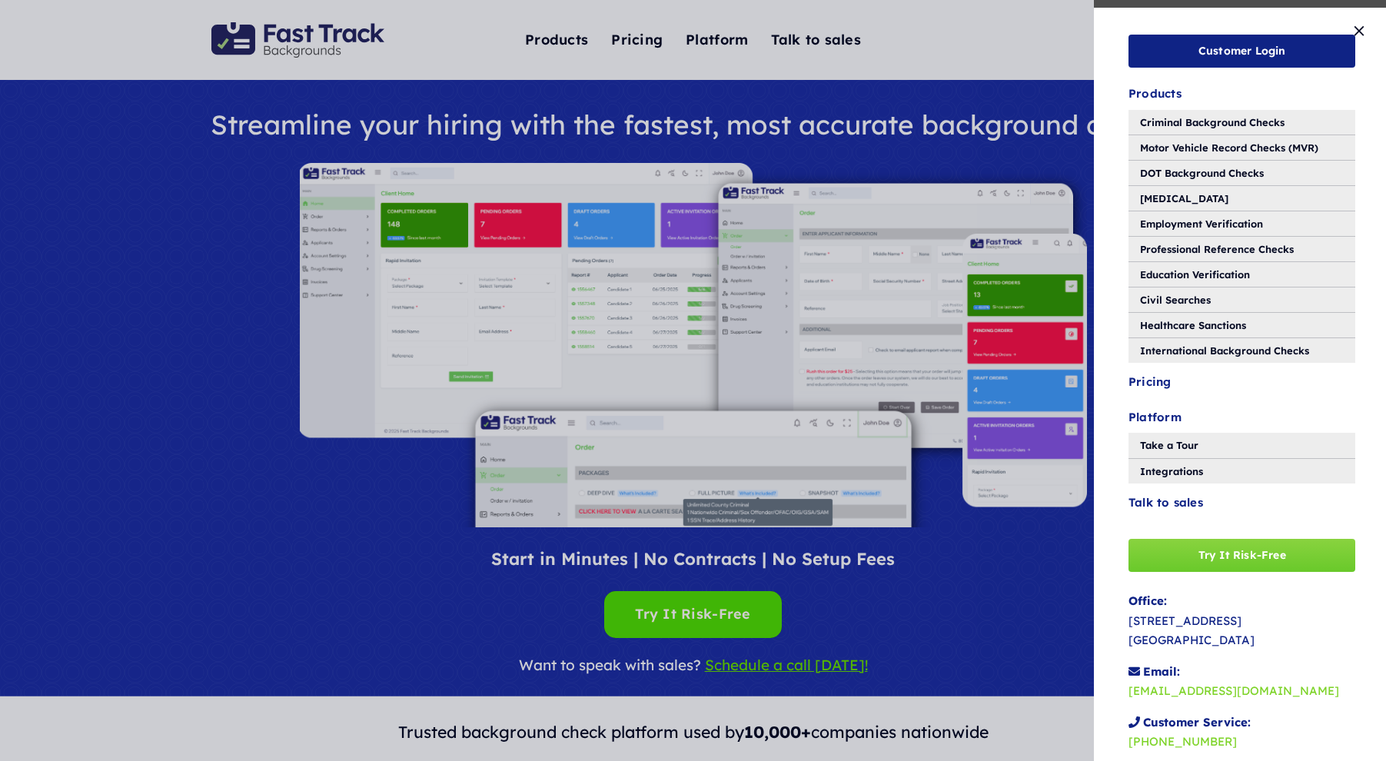
click at [120, 370] on div "Customer Login Products Criminal Background Checks Motor Vehicle Record Checks …" at bounding box center [693, 380] width 1386 height 761
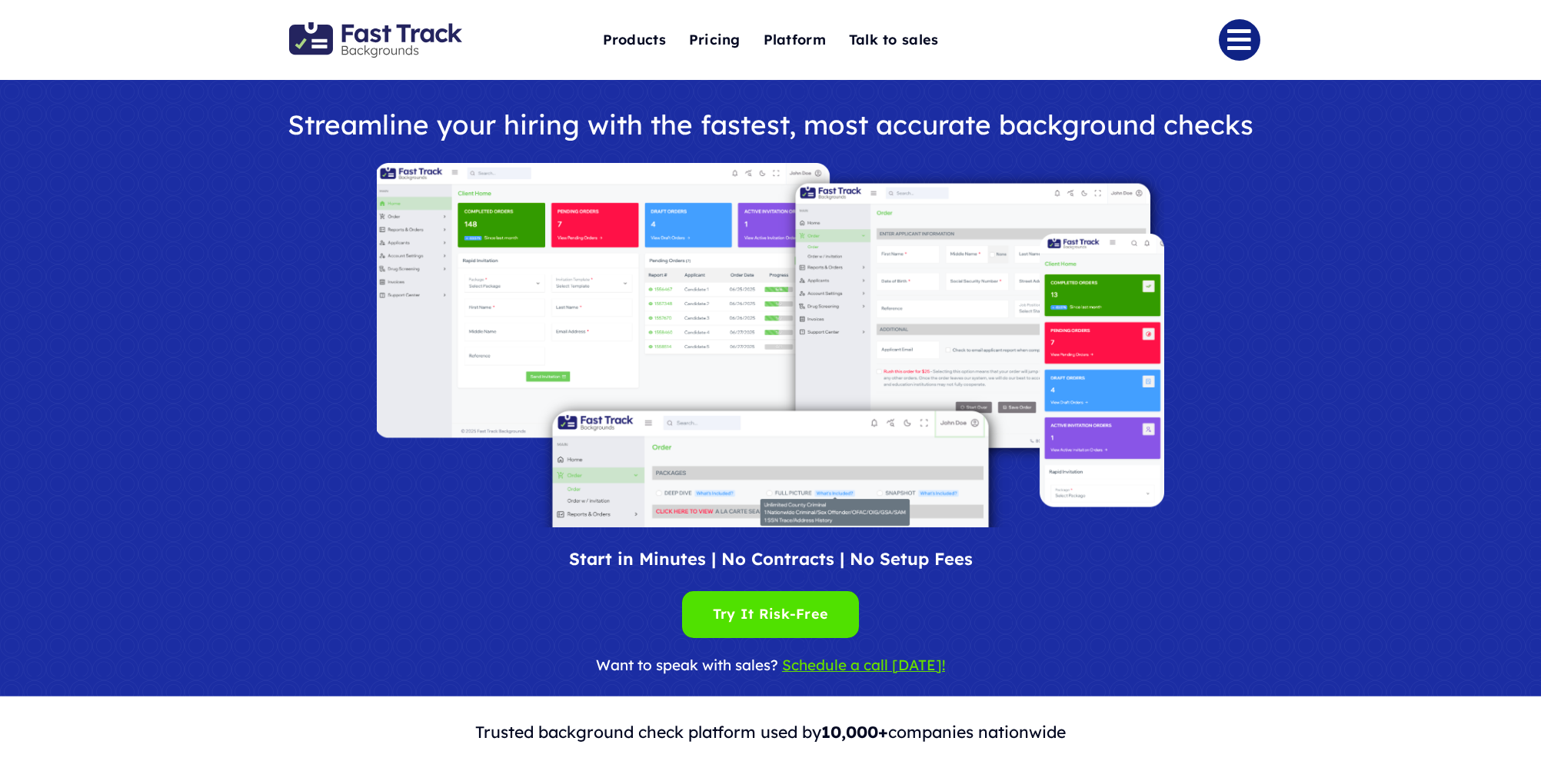
click at [1218, 43] on div at bounding box center [1137, 40] width 245 height 52
click at [1226, 43] on link "Link to #" at bounding box center [1240, 40] width 42 height 42
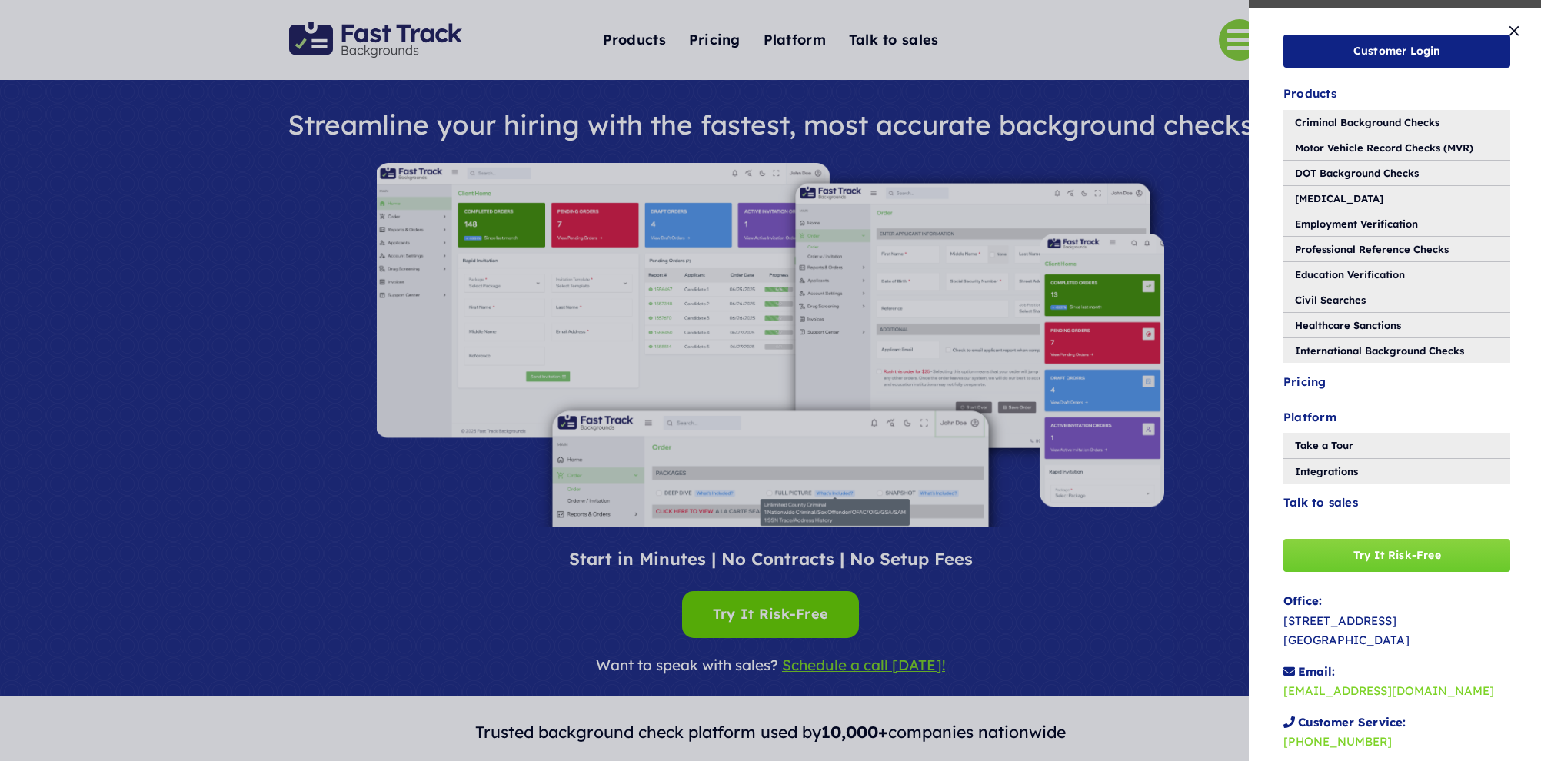
drag, startPoint x: 972, startPoint y: 148, endPoint x: 947, endPoint y: 126, distance: 33.2
click at [967, 145] on div "Customer Login Products Criminal Background Checks Motor Vehicle Record Checks …" at bounding box center [770, 380] width 1541 height 761
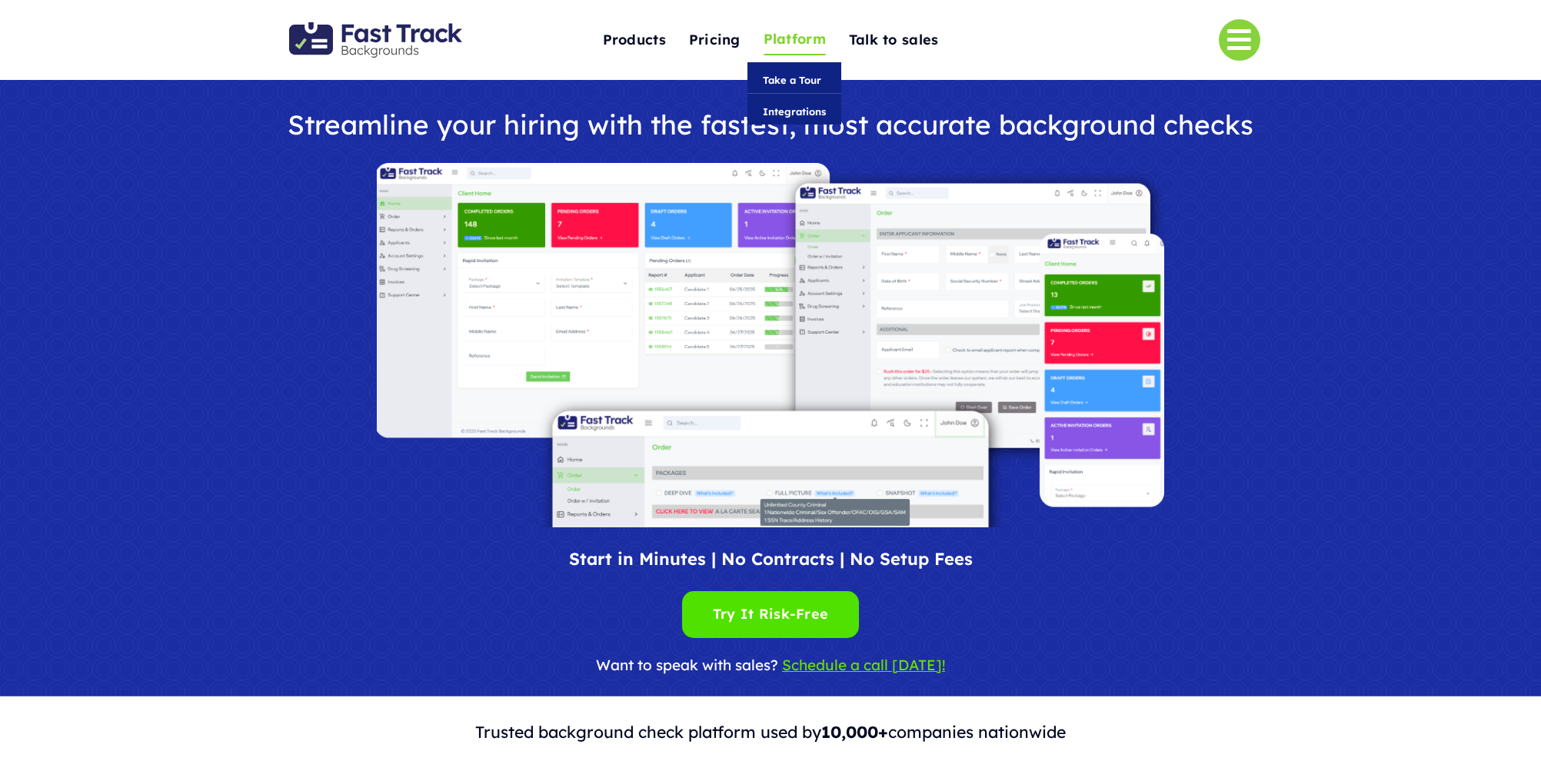
click at [802, 43] on span "Platform" at bounding box center [795, 40] width 62 height 24
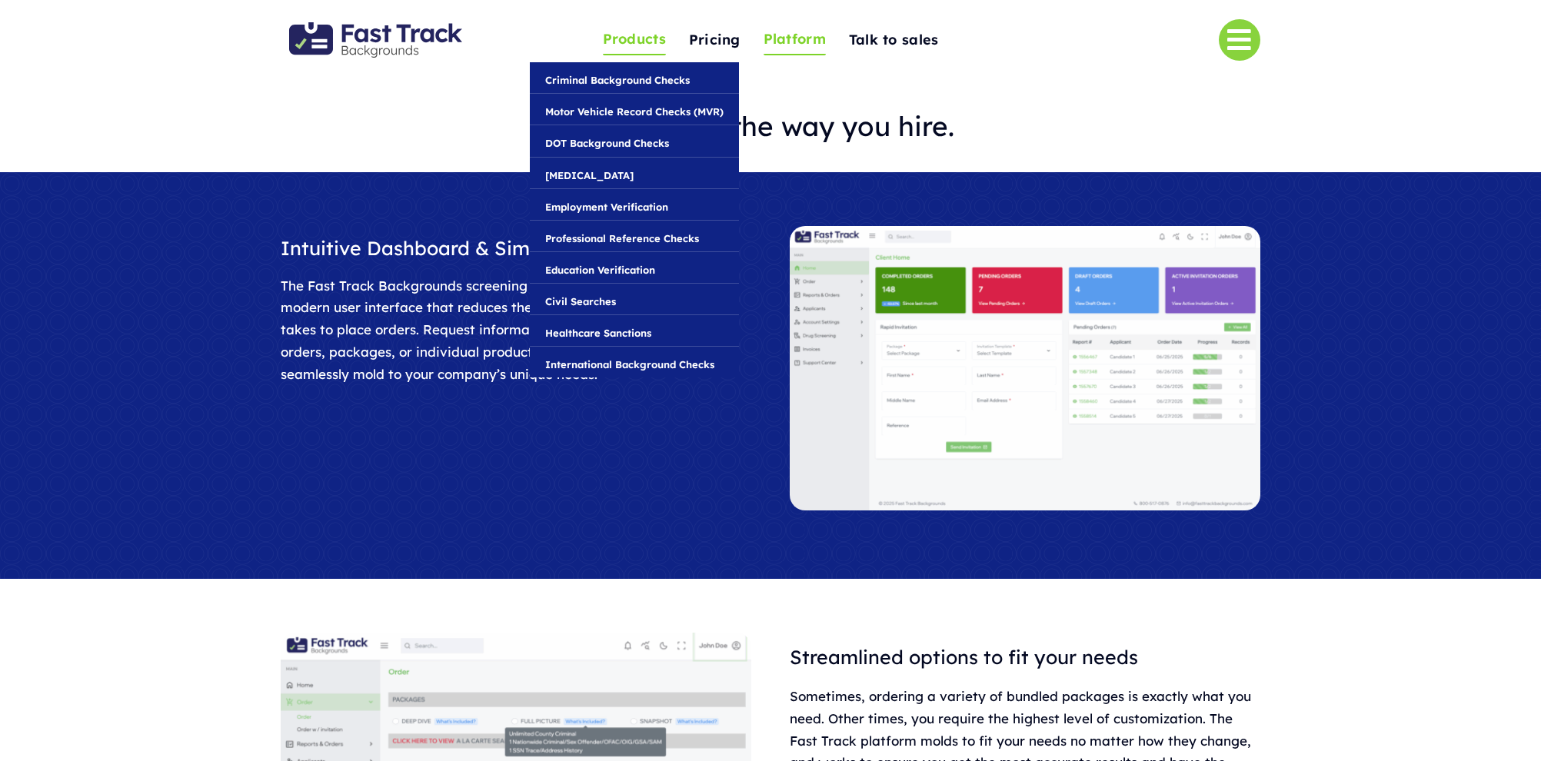
click at [638, 42] on span "Products" at bounding box center [634, 40] width 63 height 24
click at [643, 111] on span "Motor Vehicle Record Checks (MVR)" at bounding box center [634, 111] width 178 height 17
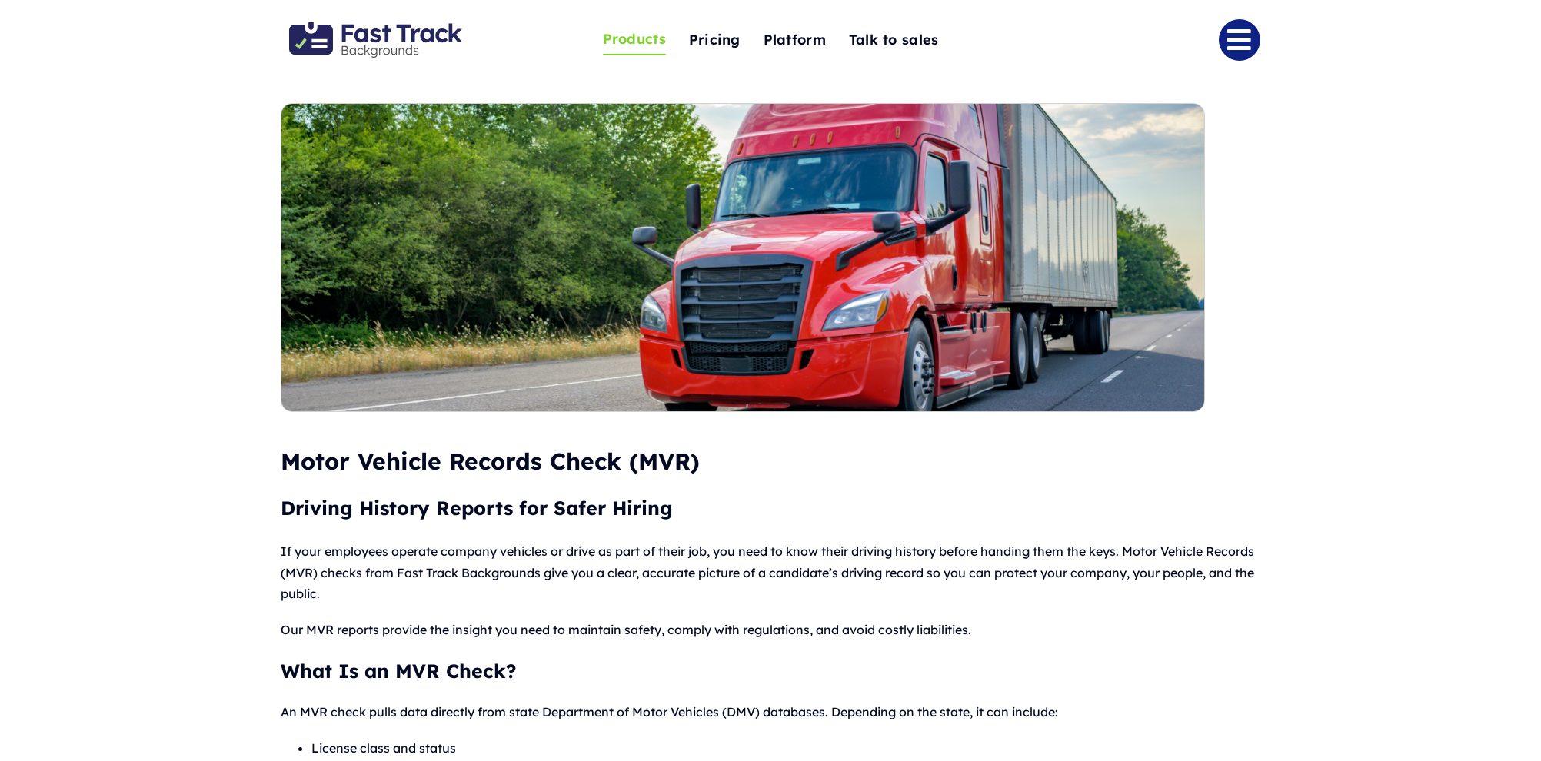
click at [1240, 36] on link "Link to #" at bounding box center [1240, 40] width 42 height 42
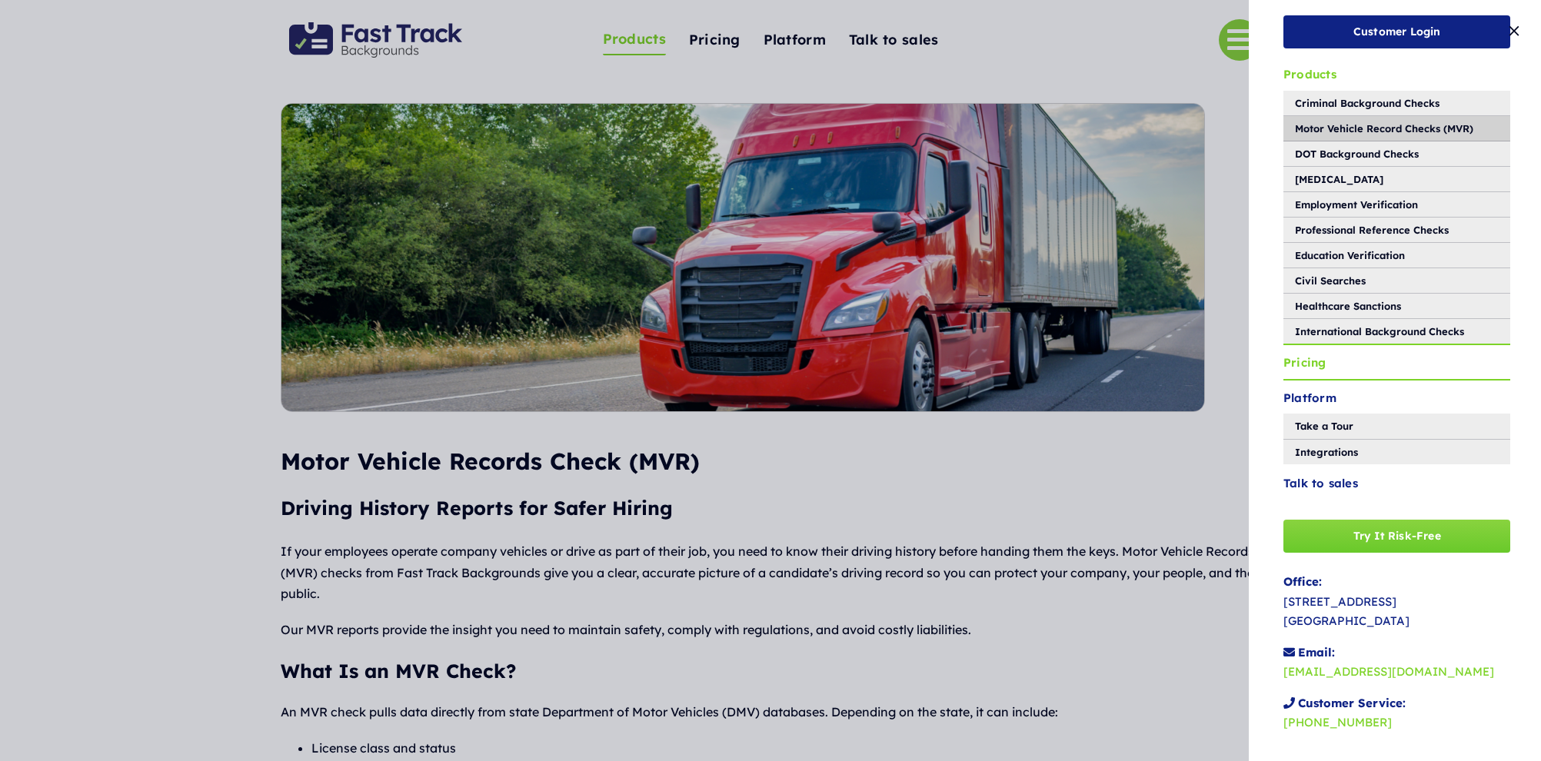
scroll to position [33, 0]
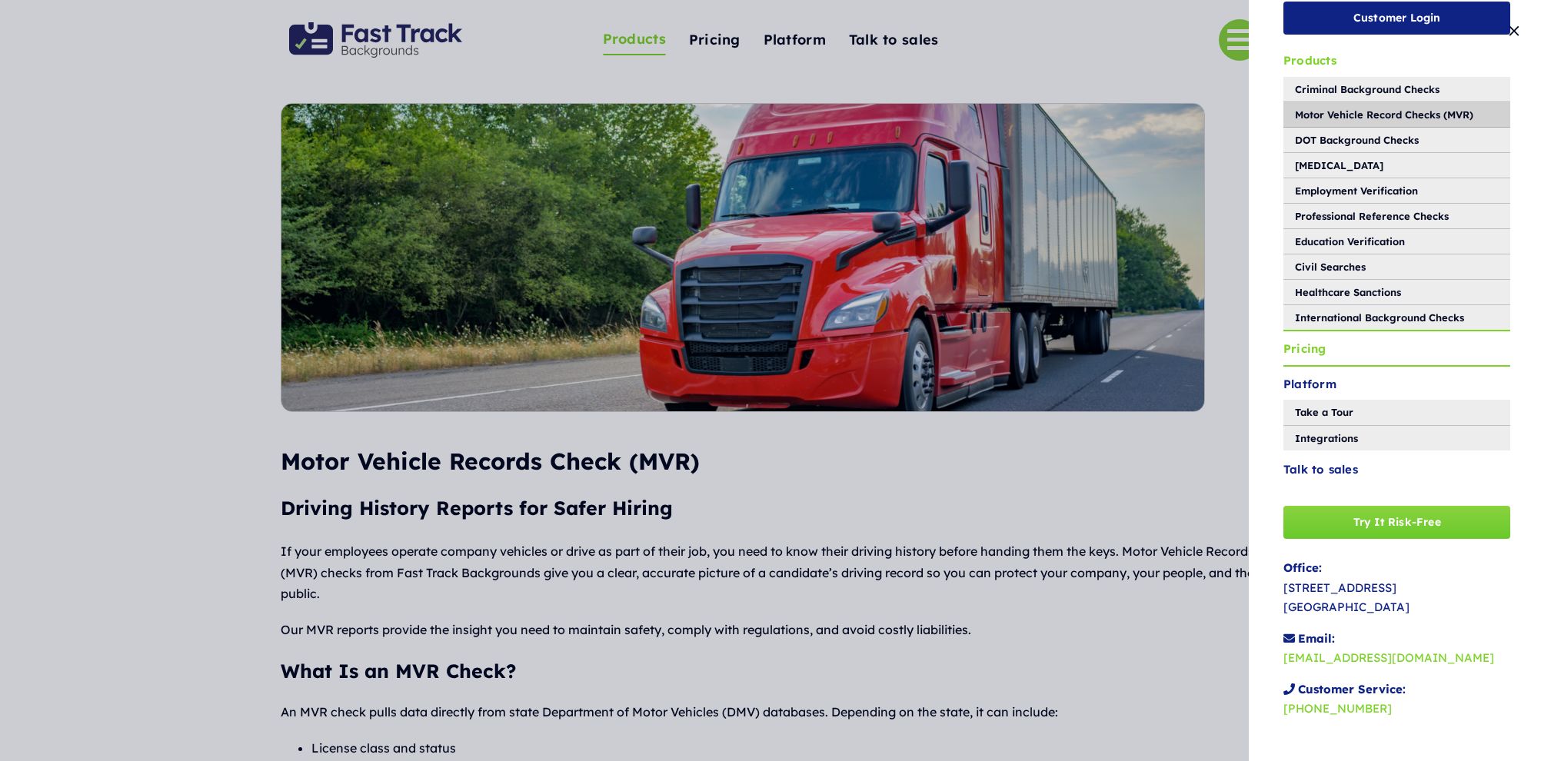
click at [1299, 350] on span "Pricing" at bounding box center [1304, 349] width 43 height 20
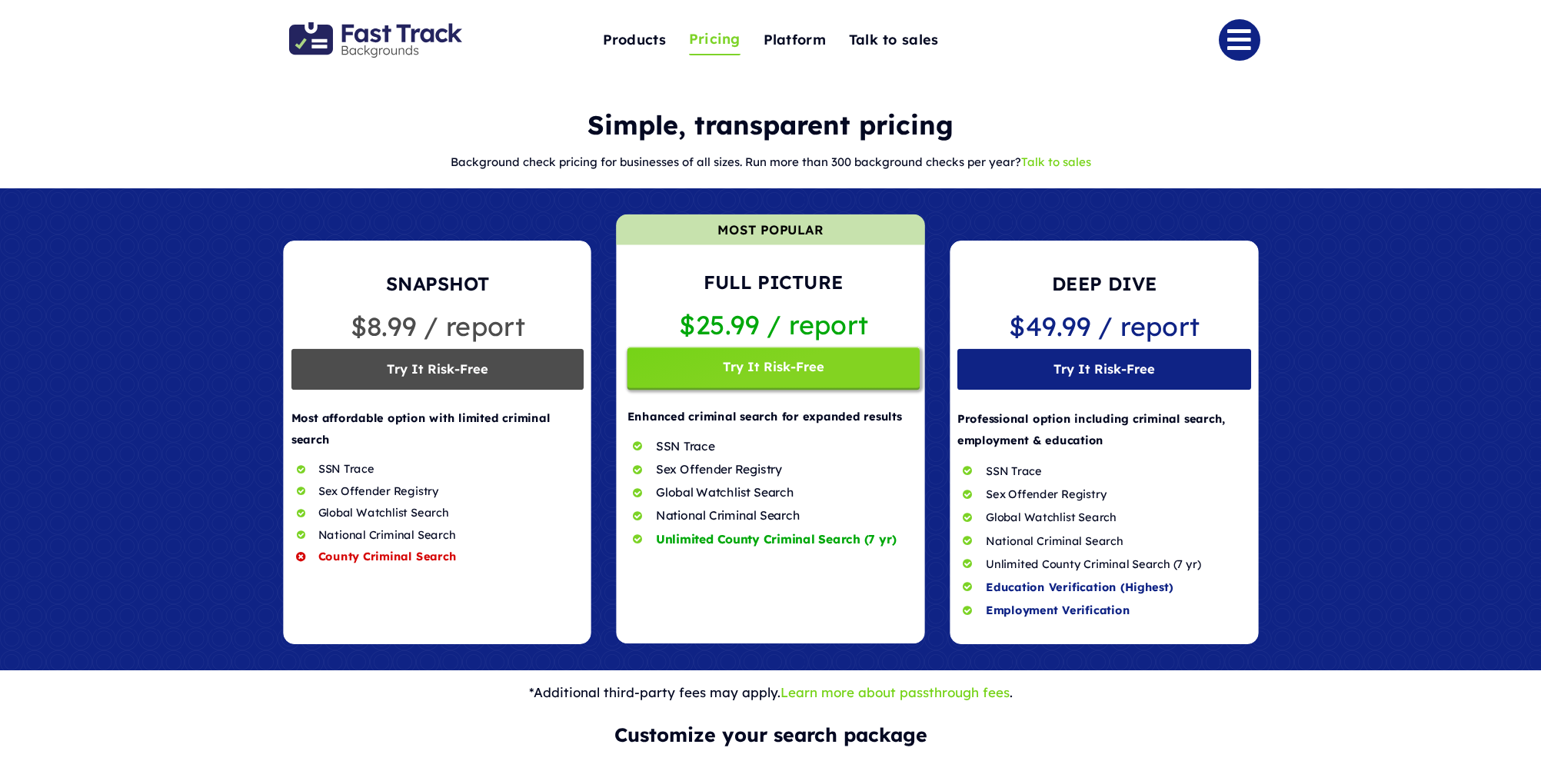
click at [1239, 48] on link "Link to #" at bounding box center [1240, 40] width 42 height 42
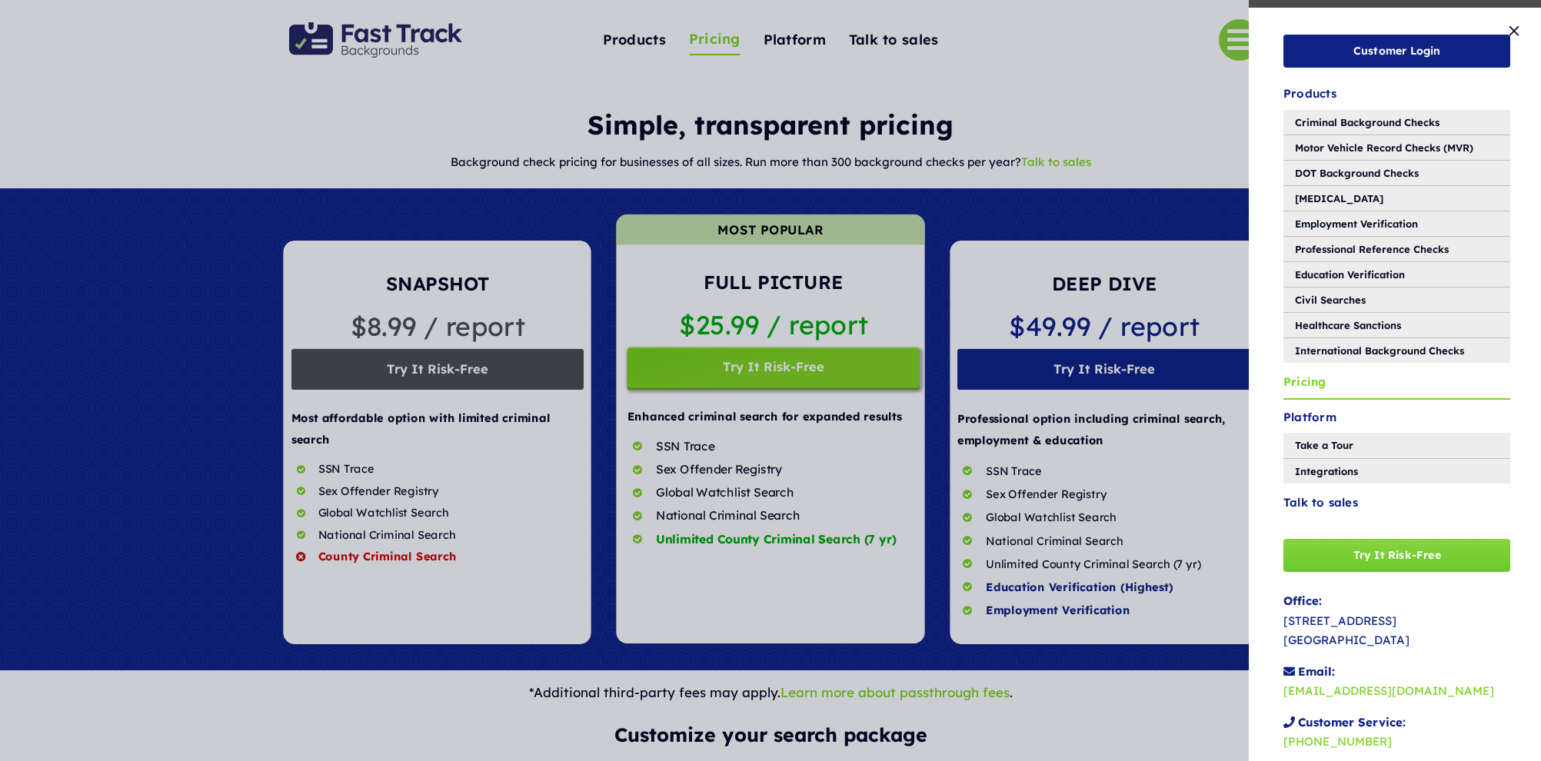
click at [1185, 89] on div "Customer Login Products Criminal Background Checks Motor Vehicle Record Checks …" at bounding box center [770, 380] width 1541 height 761
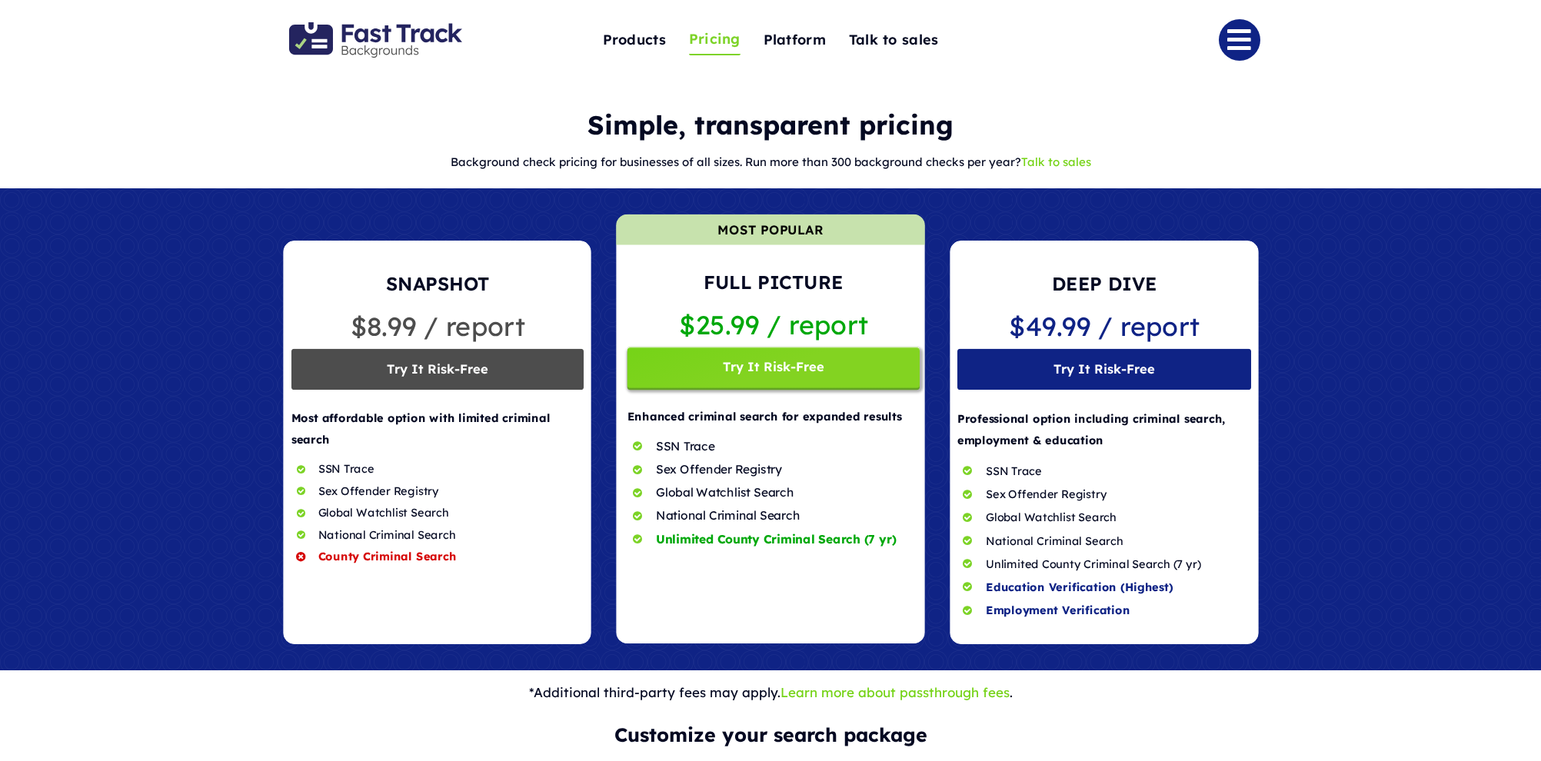
click at [1227, 43] on link "Link to #" at bounding box center [1240, 40] width 42 height 42
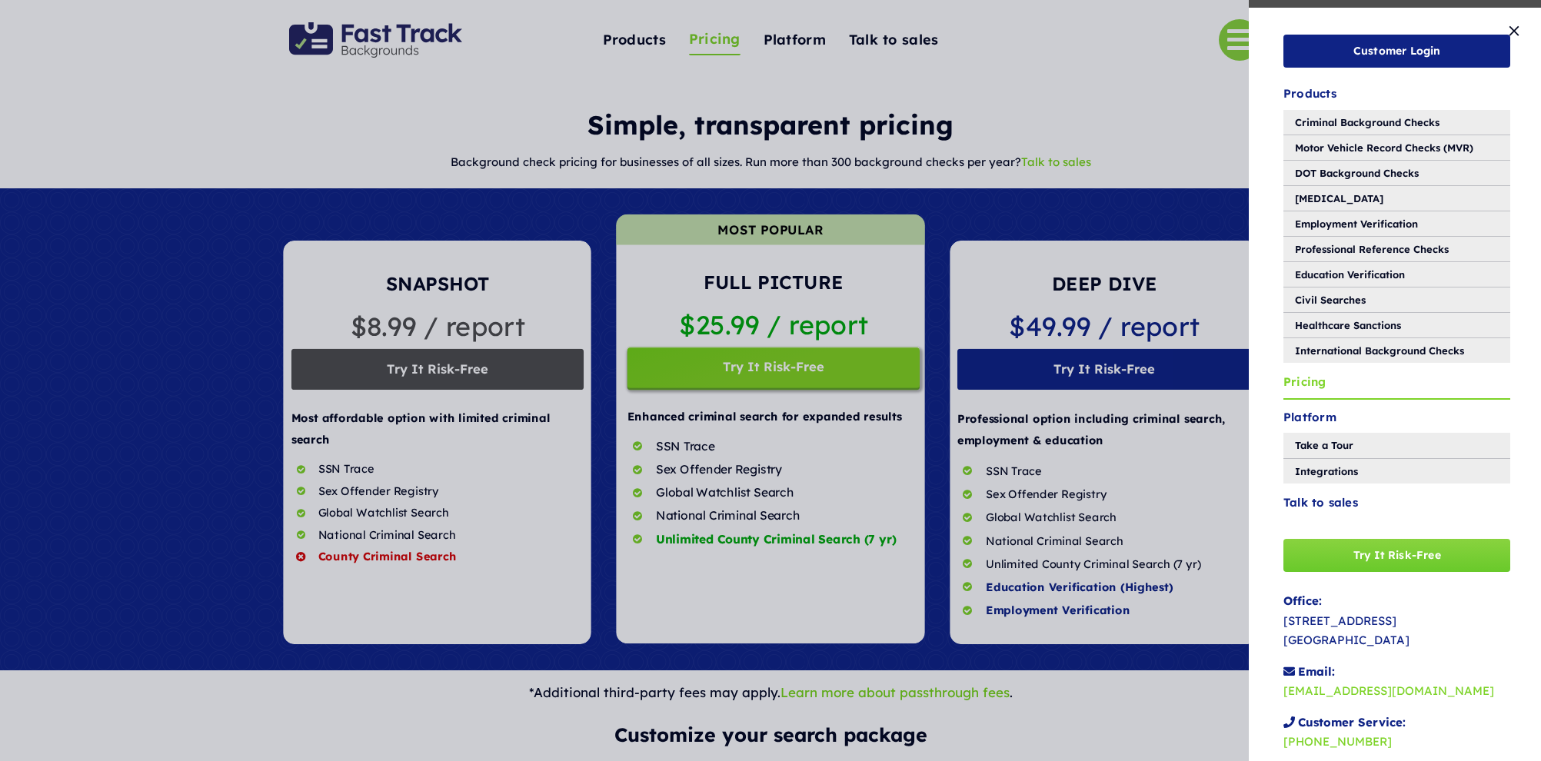
scroll to position [33, 0]
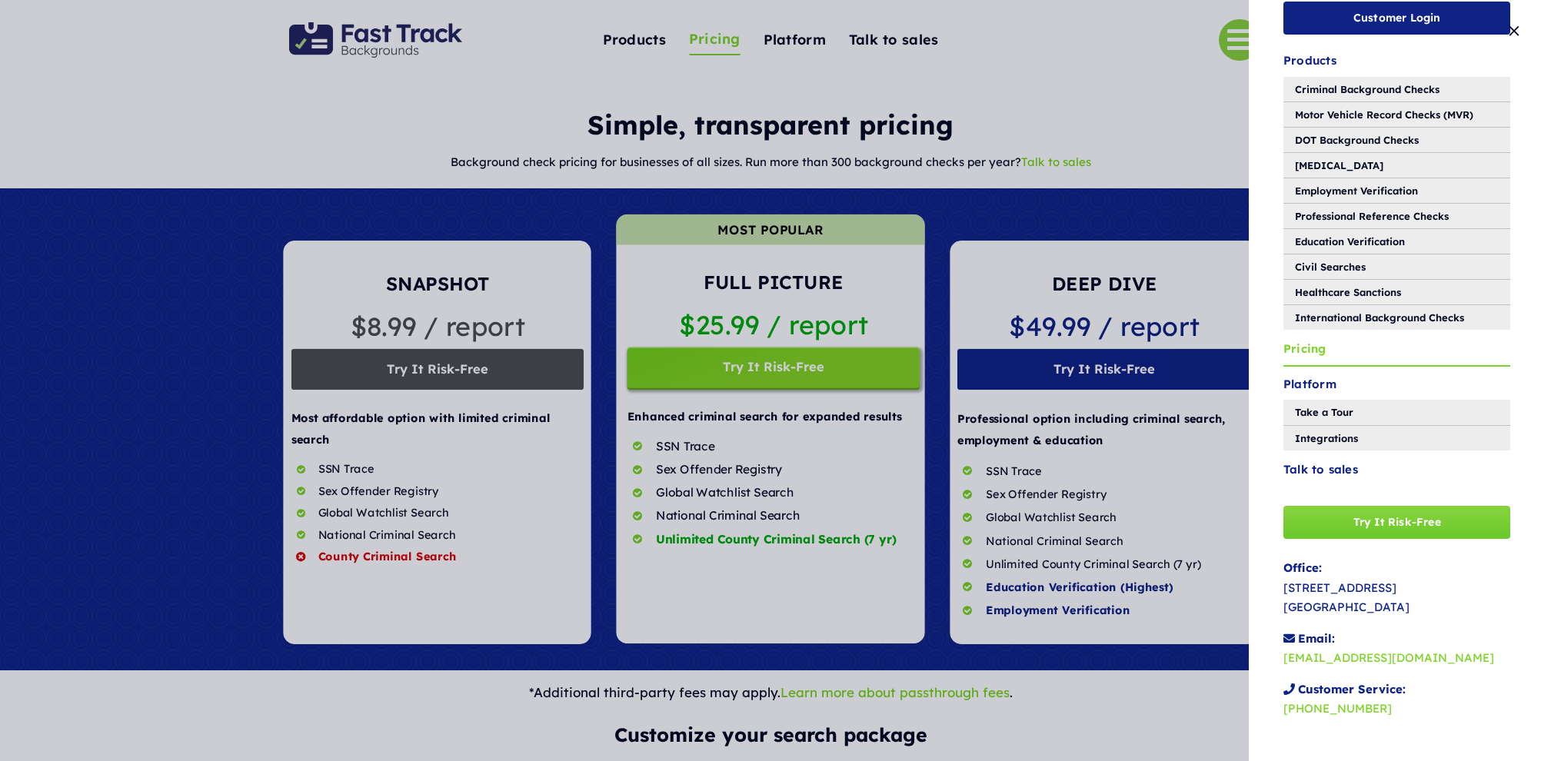
click at [1333, 707] on link "[PHONE_NUMBER]" at bounding box center [1337, 708] width 108 height 15
click at [1354, 657] on link "[EMAIL_ADDRESS][DOMAIN_NAME]" at bounding box center [1388, 657] width 211 height 15
click at [1375, 657] on link "[EMAIL_ADDRESS][DOMAIN_NAME]" at bounding box center [1388, 657] width 211 height 15
click at [1374, 655] on link "[EMAIL_ADDRESS][DOMAIN_NAME]" at bounding box center [1388, 657] width 211 height 15
click at [1516, 32] on button "Close" at bounding box center [1513, 30] width 23 height 15
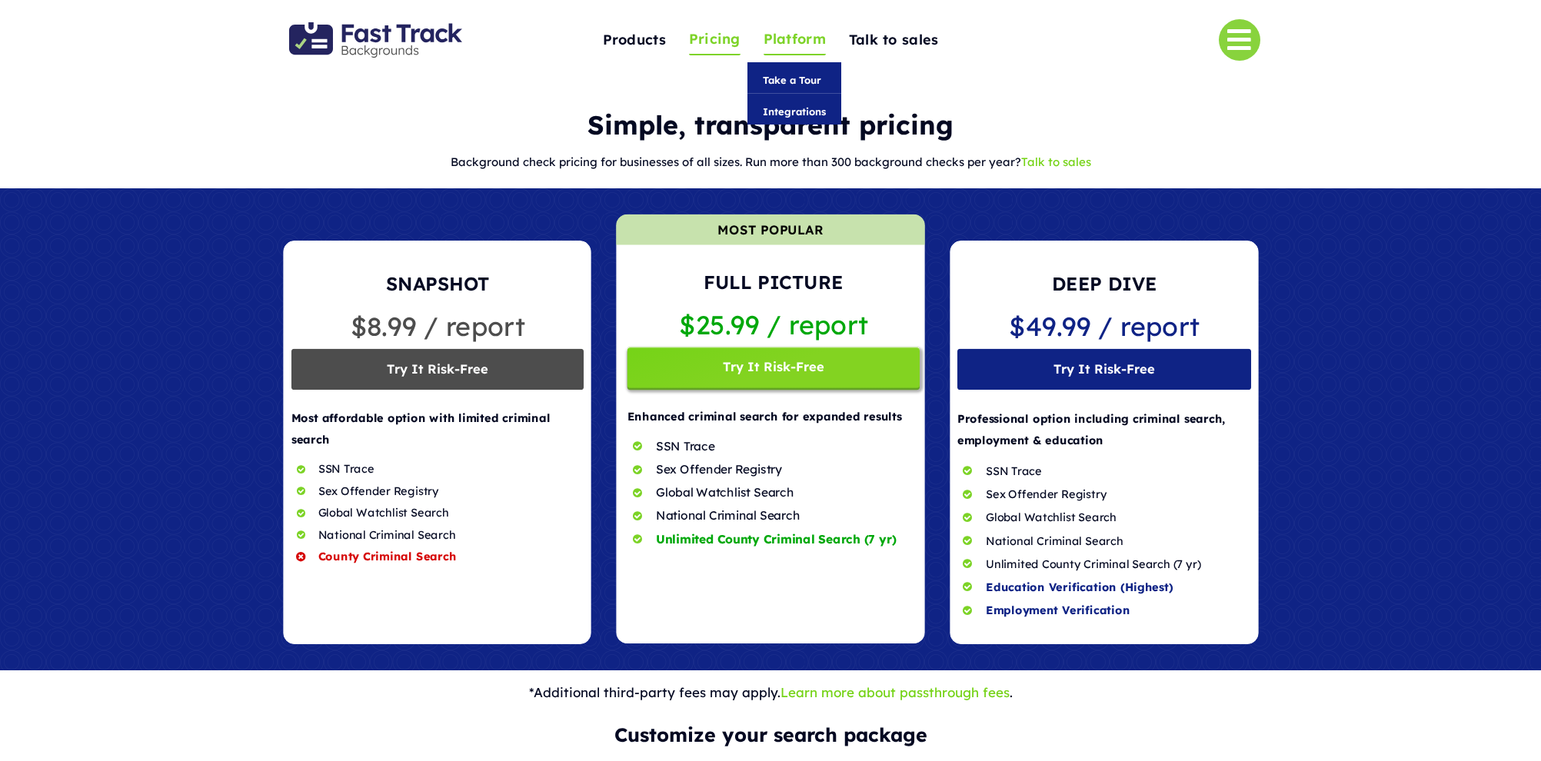
click at [787, 41] on span "Platform" at bounding box center [795, 40] width 62 height 24
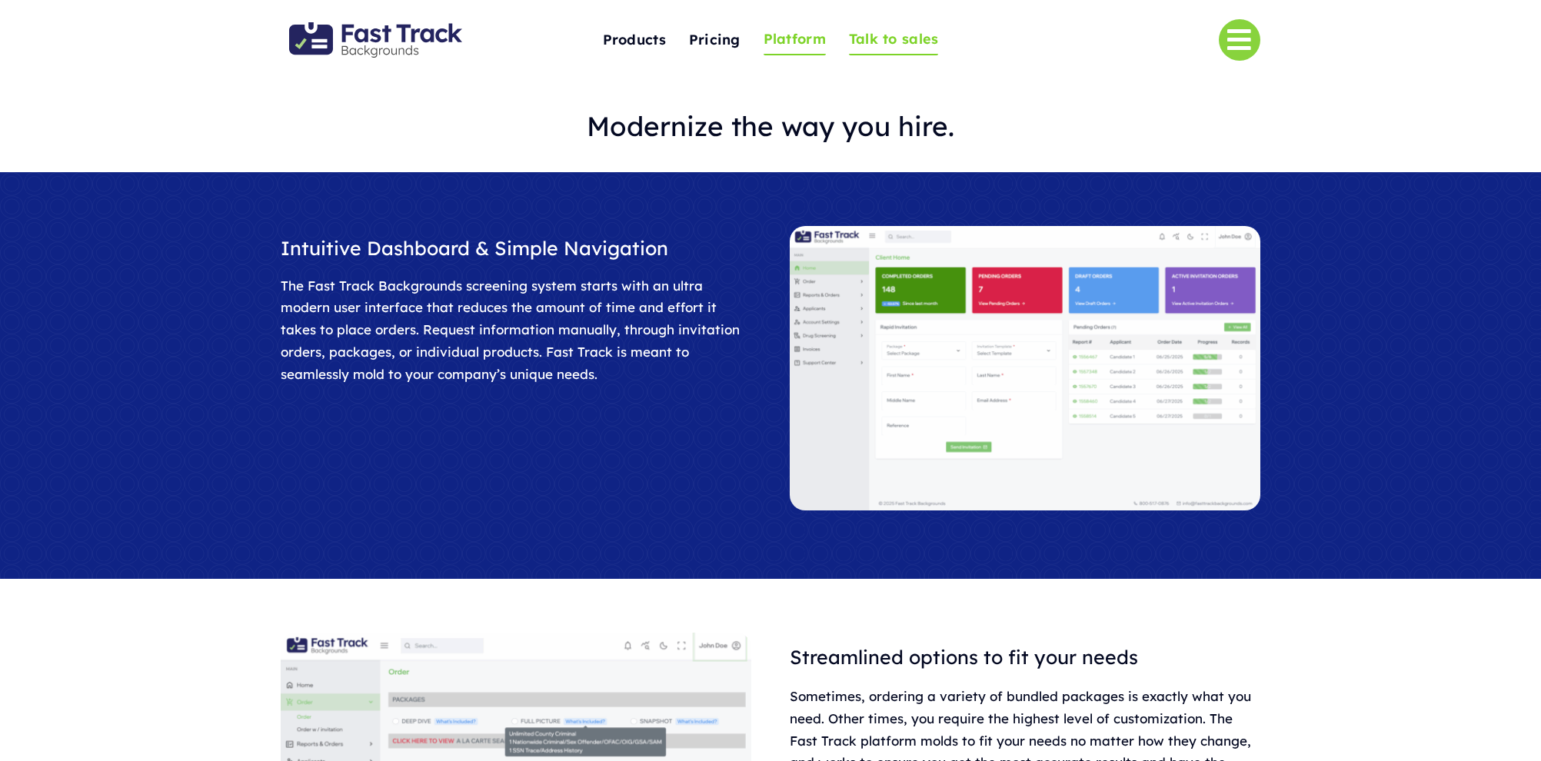
click at [934, 43] on span "Talk to sales" at bounding box center [894, 40] width 90 height 24
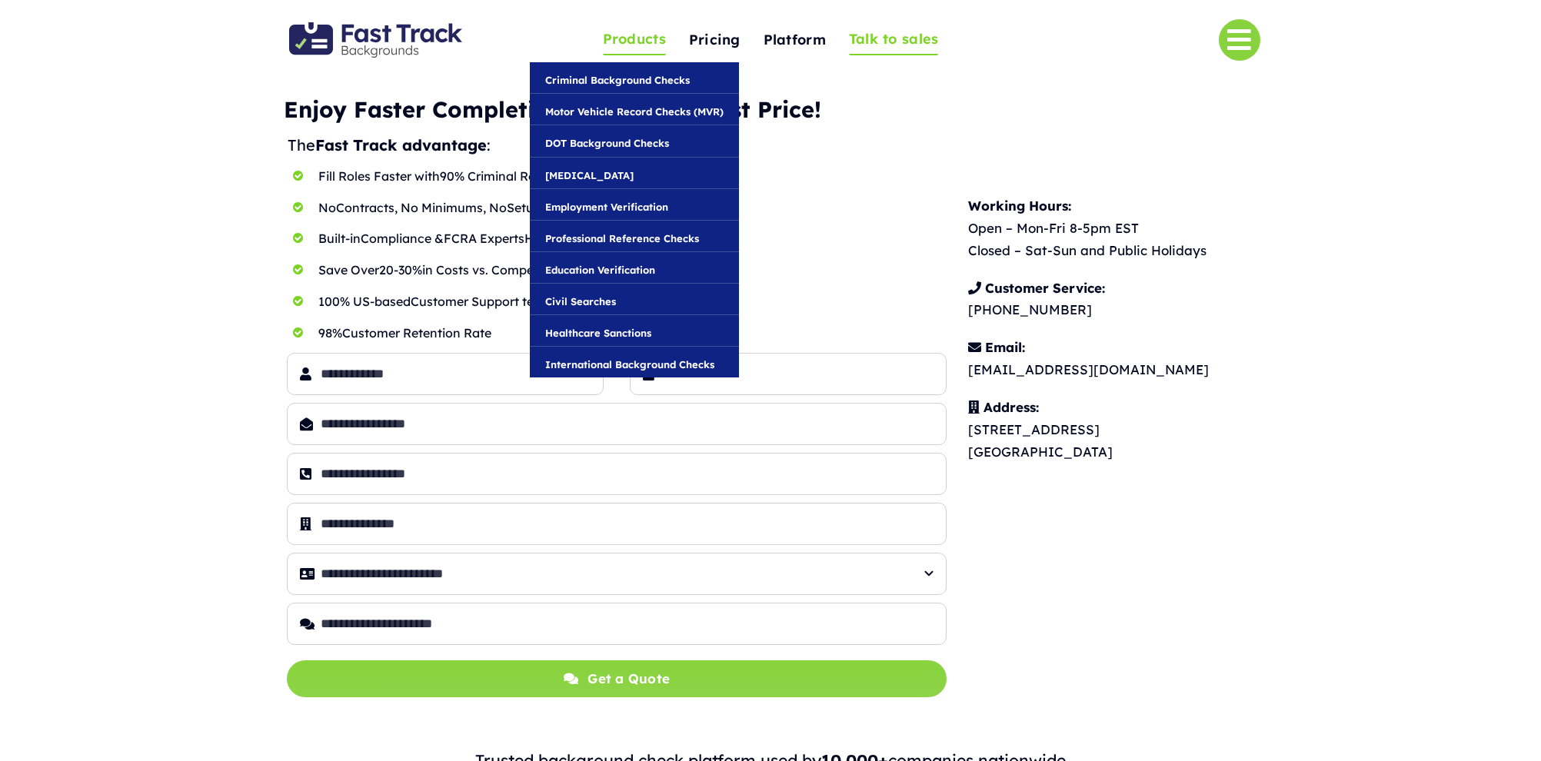
click at [621, 43] on span "Products" at bounding box center [634, 40] width 63 height 24
click at [623, 83] on span "Criminal Background Checks" at bounding box center [617, 80] width 145 height 17
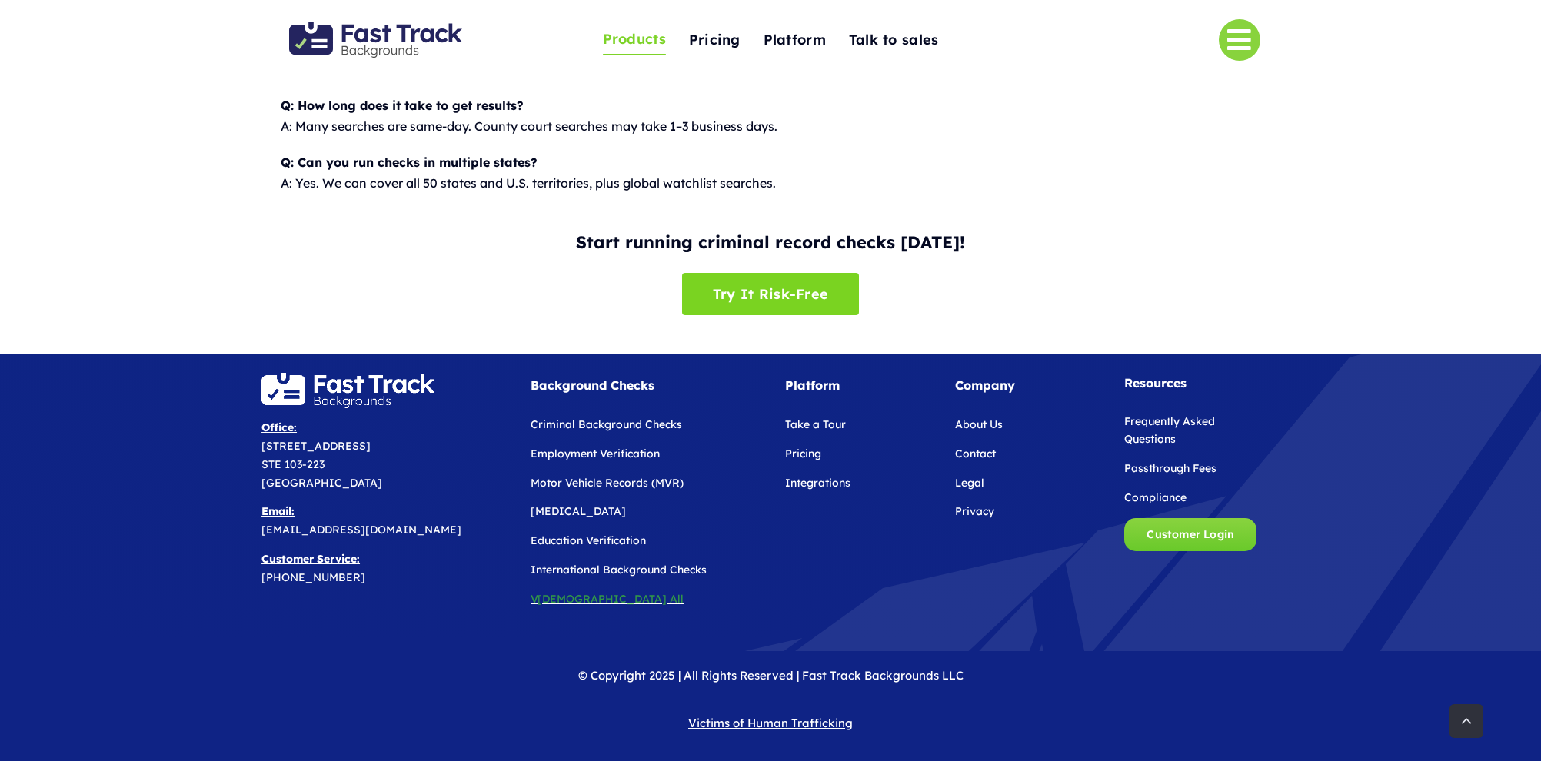
scroll to position [1944, 0]
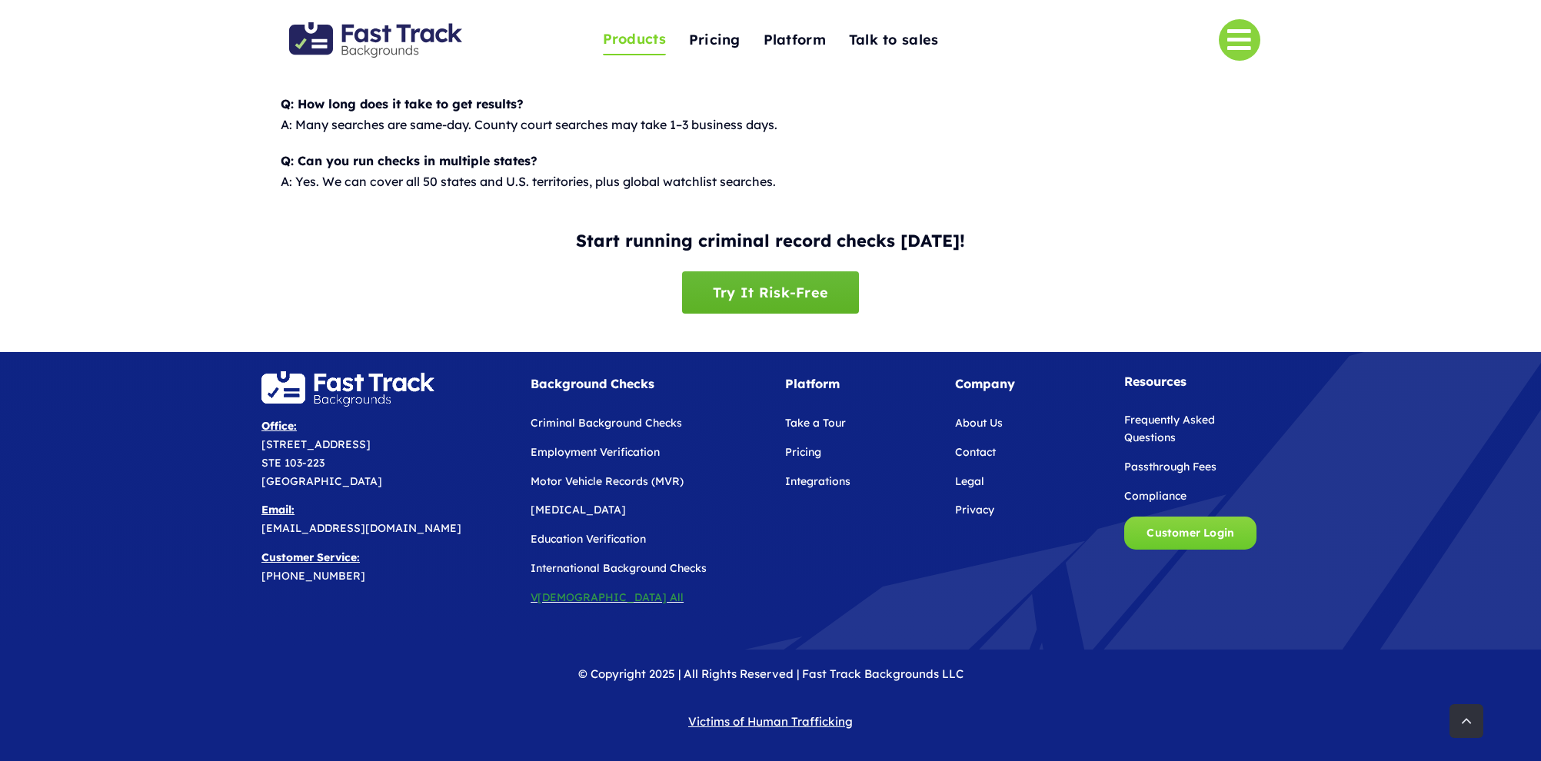
click at [788, 296] on span "Try It Risk-Free" at bounding box center [770, 292] width 115 height 16
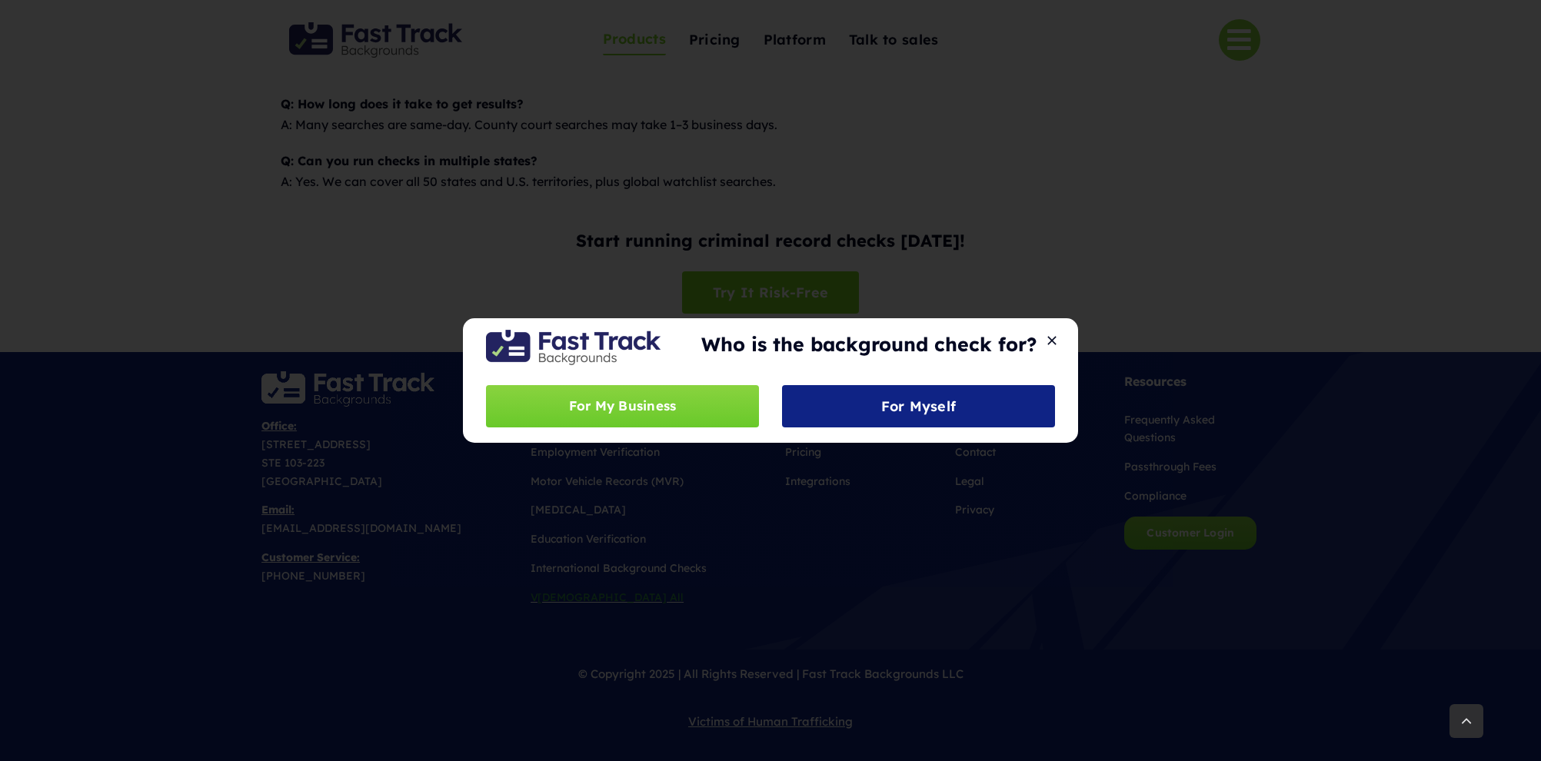
click at [645, 274] on div "Who is the background check for? For My Business For Myself" at bounding box center [770, 380] width 1541 height 761
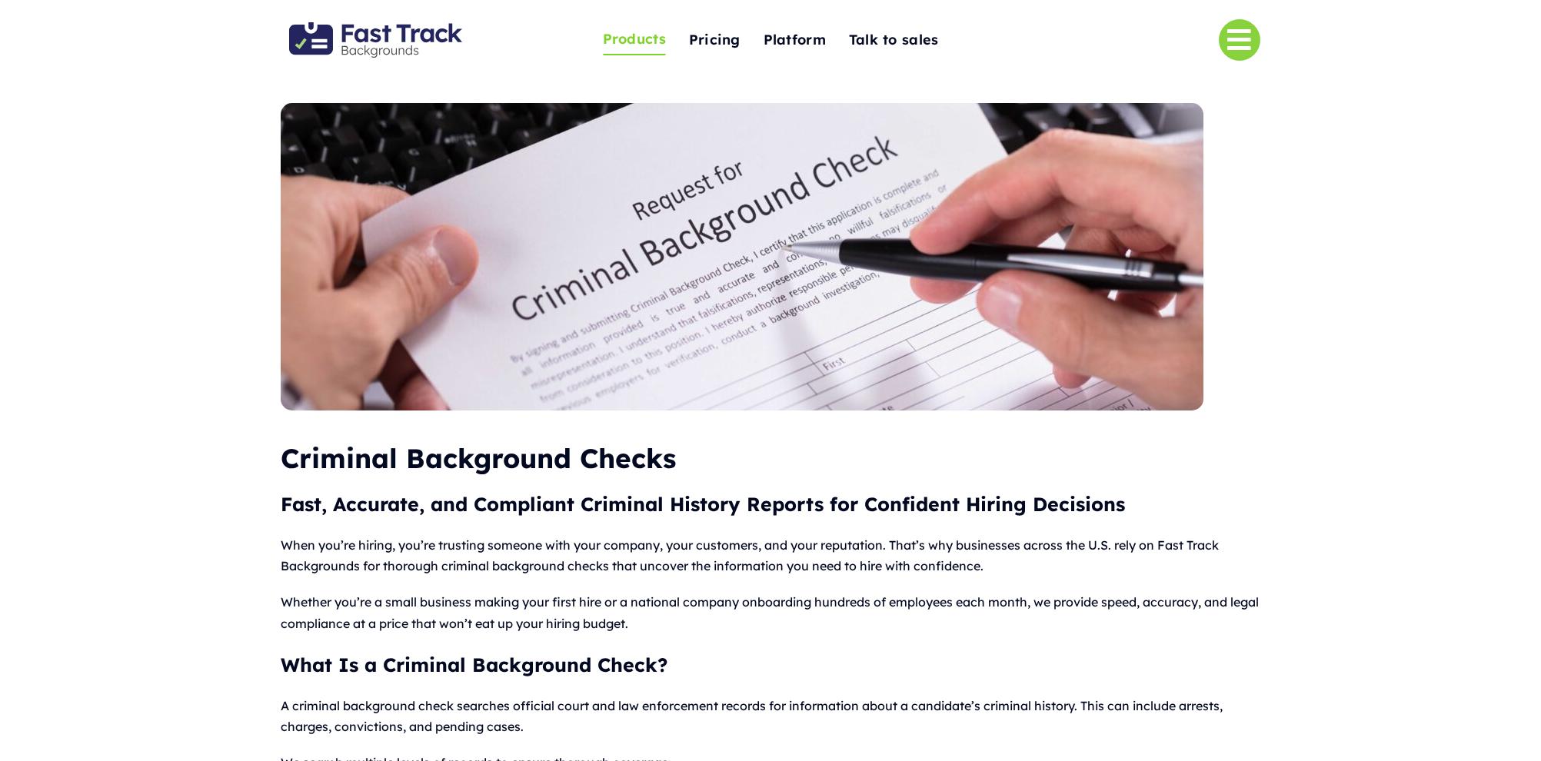
click at [365, 28] on img "Fast Track Backgrounds Logo" at bounding box center [375, 39] width 173 height 35
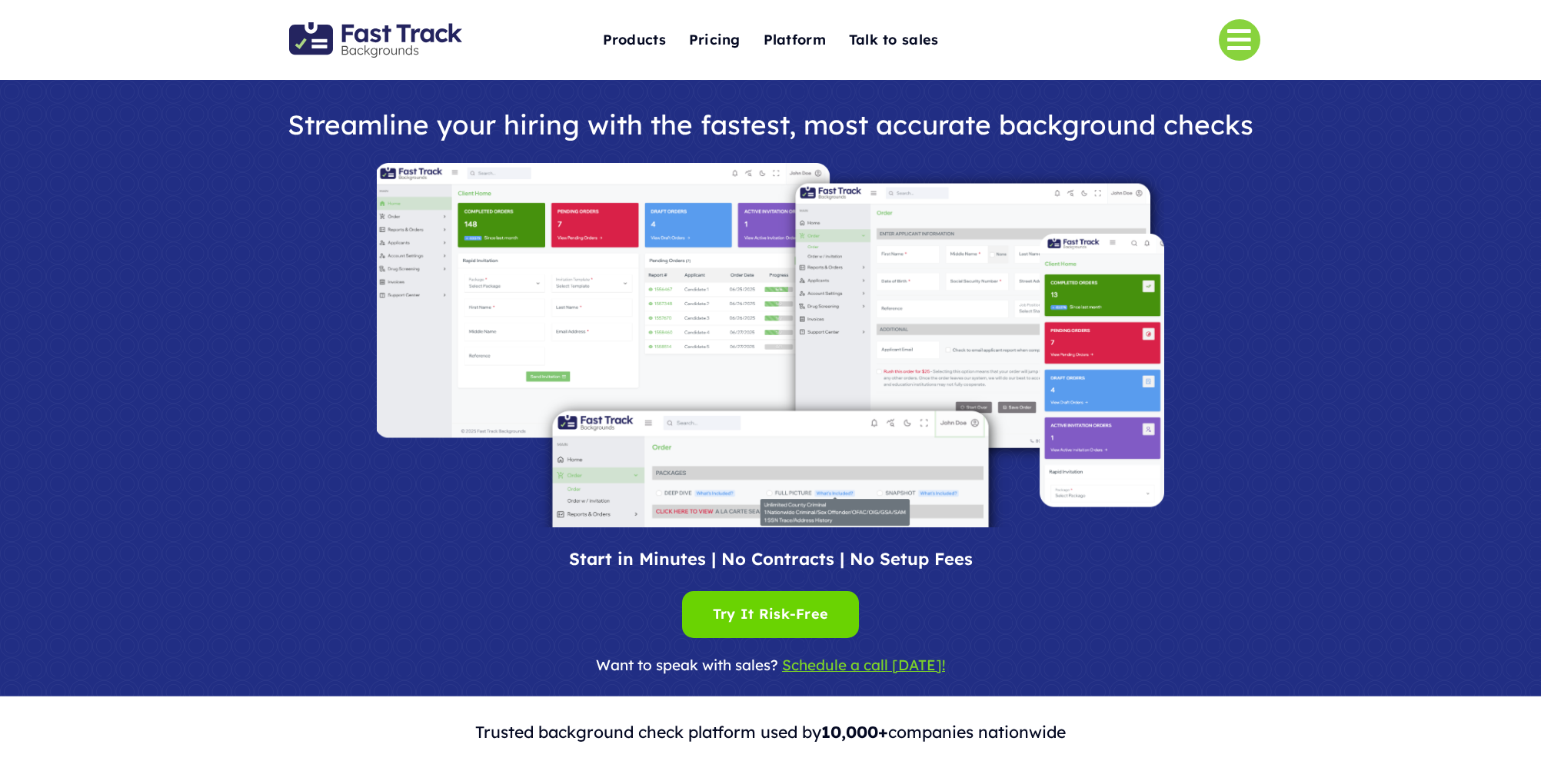
click at [477, 180] on img at bounding box center [770, 345] width 787 height 364
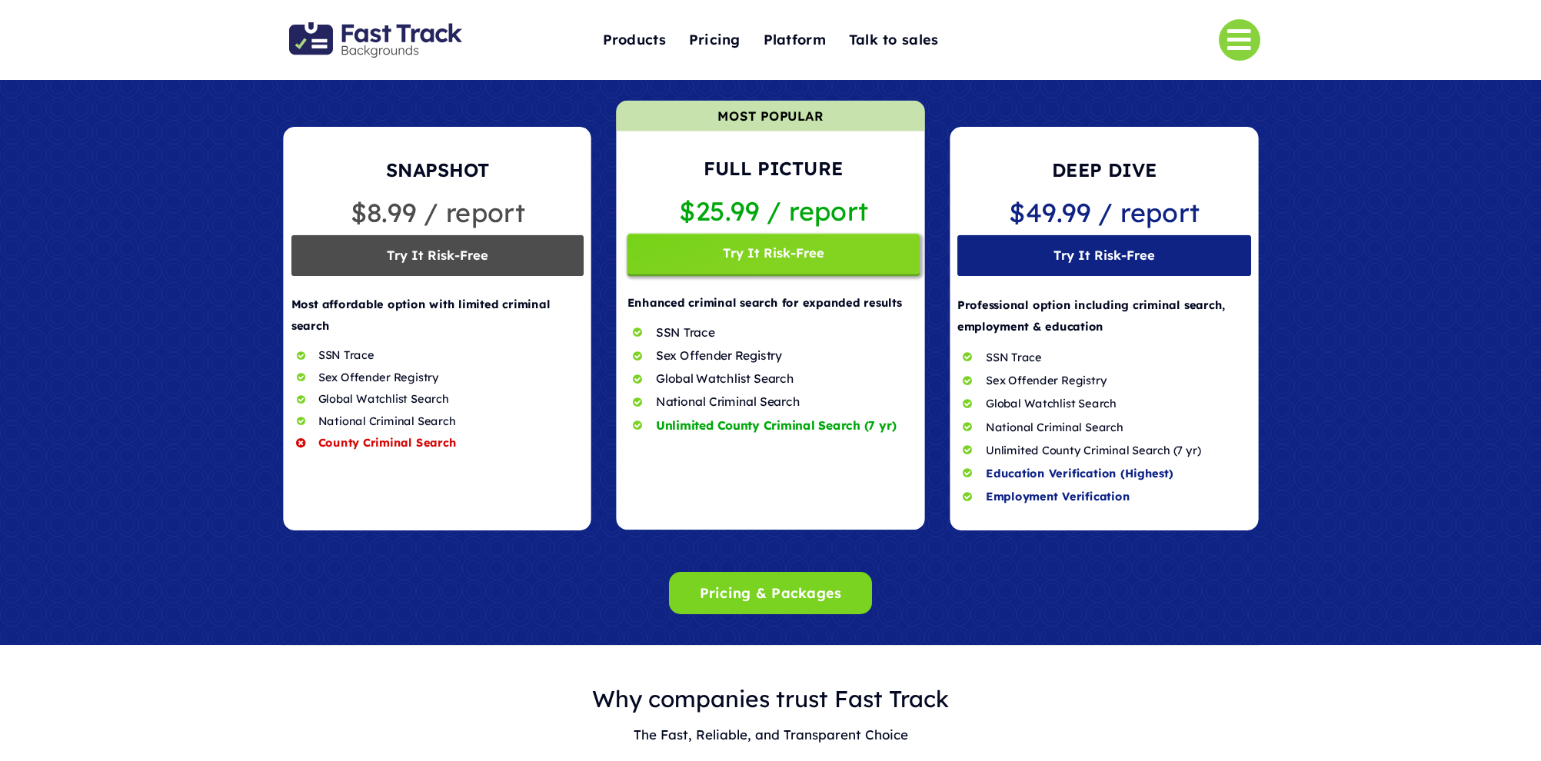
scroll to position [1202, 0]
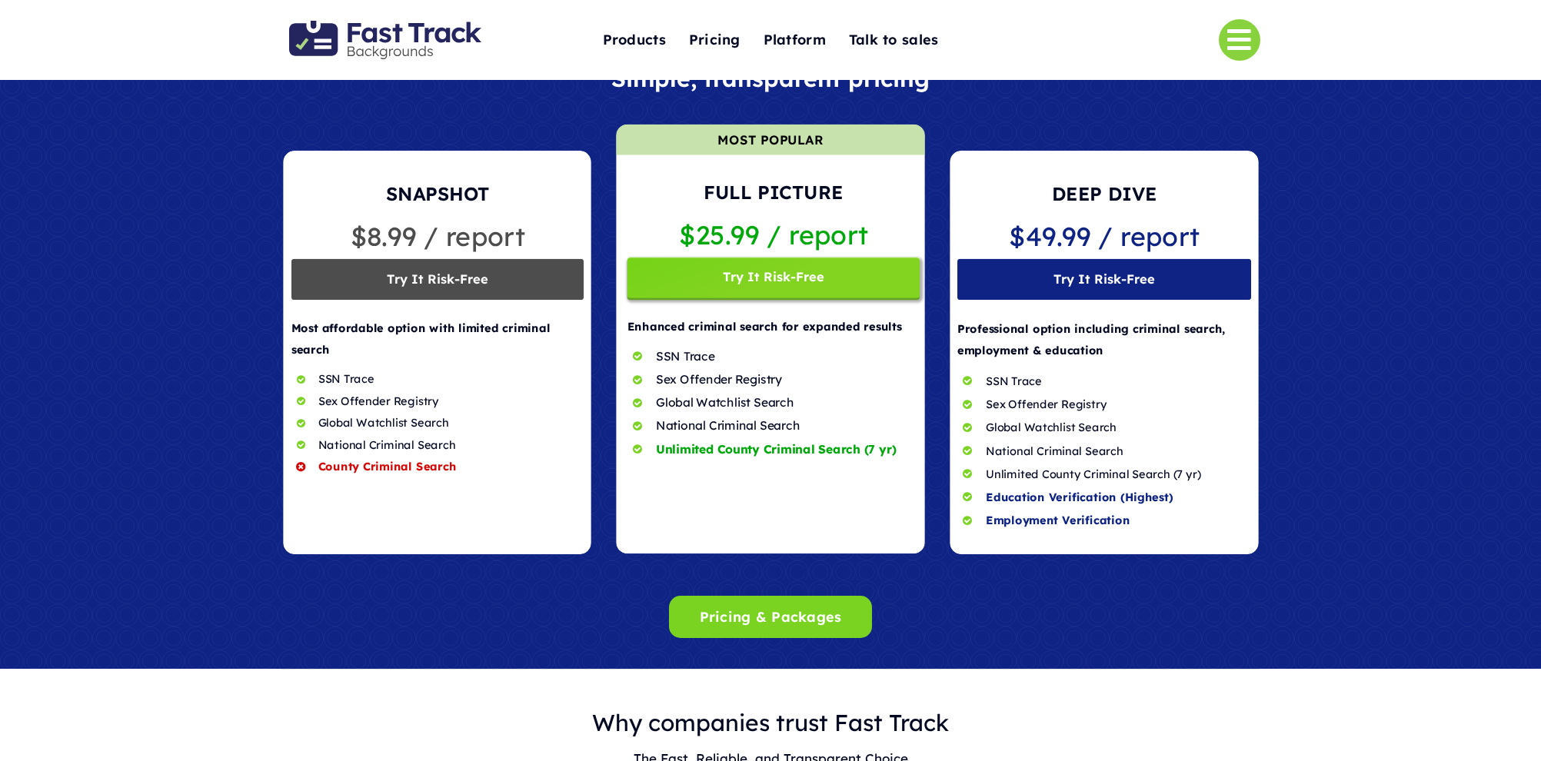
click at [428, 43] on img "Fast Track Backgrounds Logo" at bounding box center [385, 40] width 192 height 39
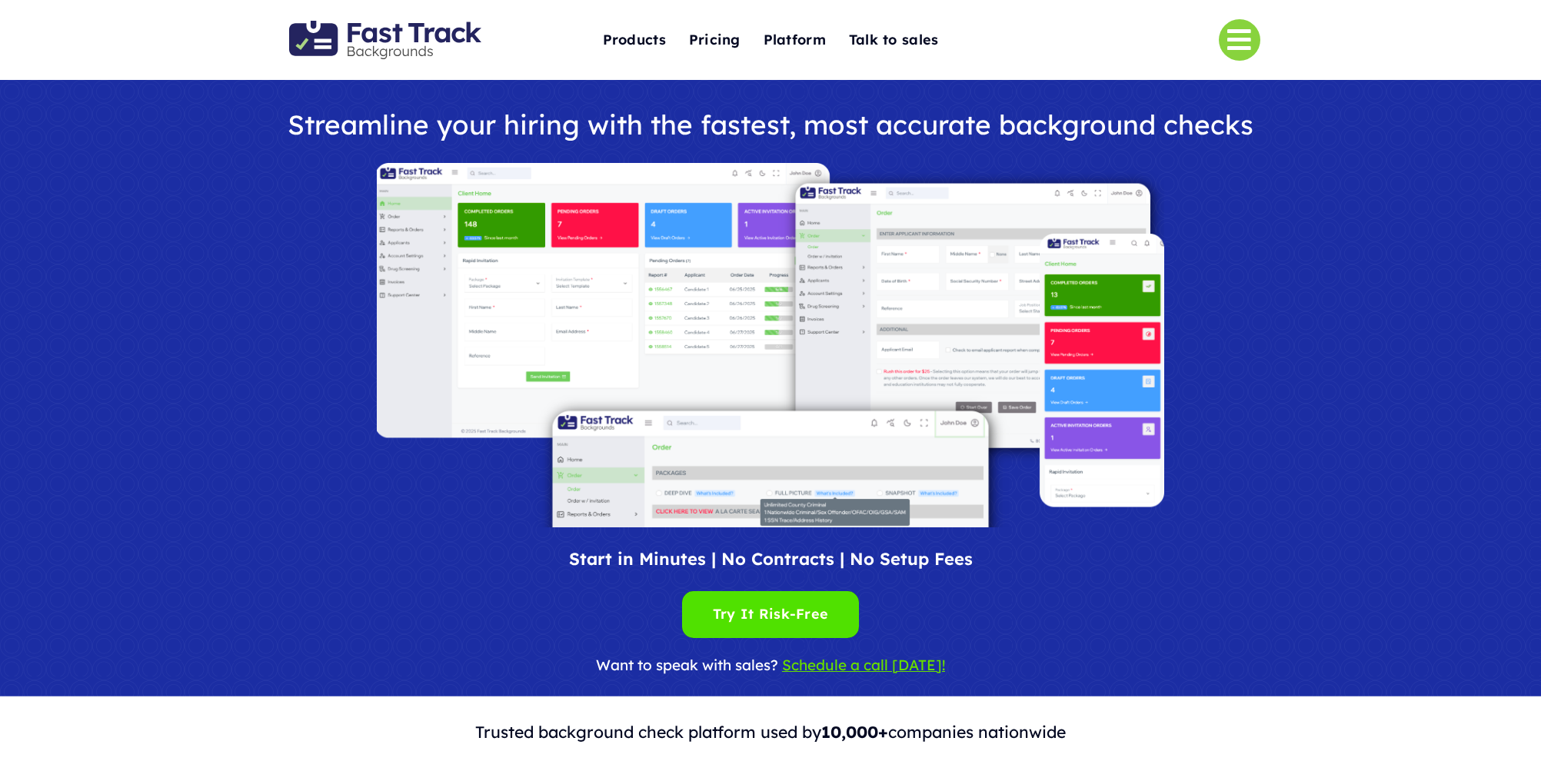
click at [428, 42] on img "Fast Track Backgrounds Logo" at bounding box center [385, 40] width 192 height 39
click at [329, 32] on img "Fast Track Backgrounds Logo" at bounding box center [385, 40] width 192 height 39
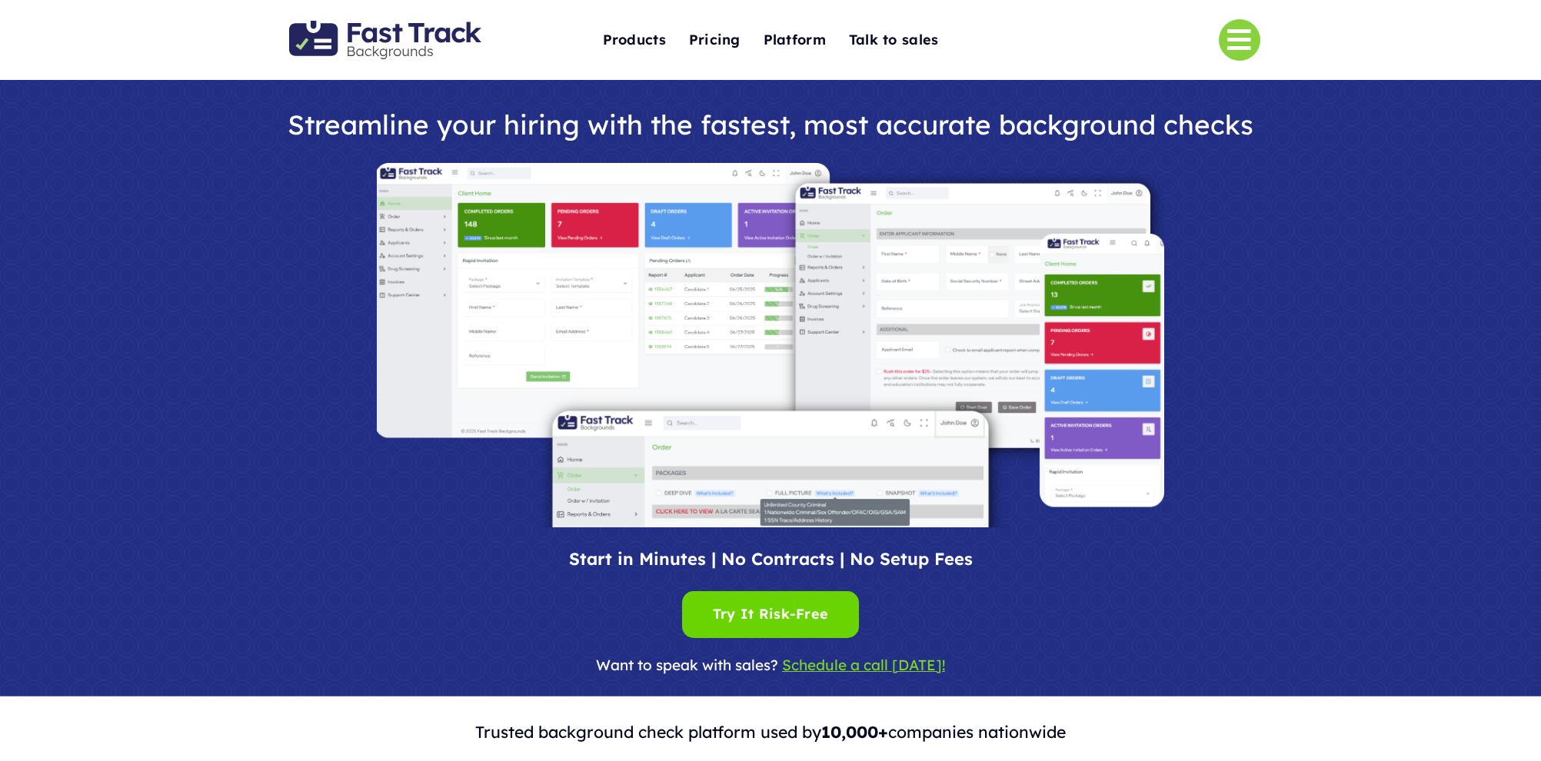
click at [344, 133] on h1 "Streamline your hiring with the fastest, most accurate background checks" at bounding box center [770, 125] width 999 height 30
drag, startPoint x: 467, startPoint y: 288, endPoint x: 420, endPoint y: 288, distance: 46.9
click at [466, 287] on img at bounding box center [770, 345] width 787 height 364
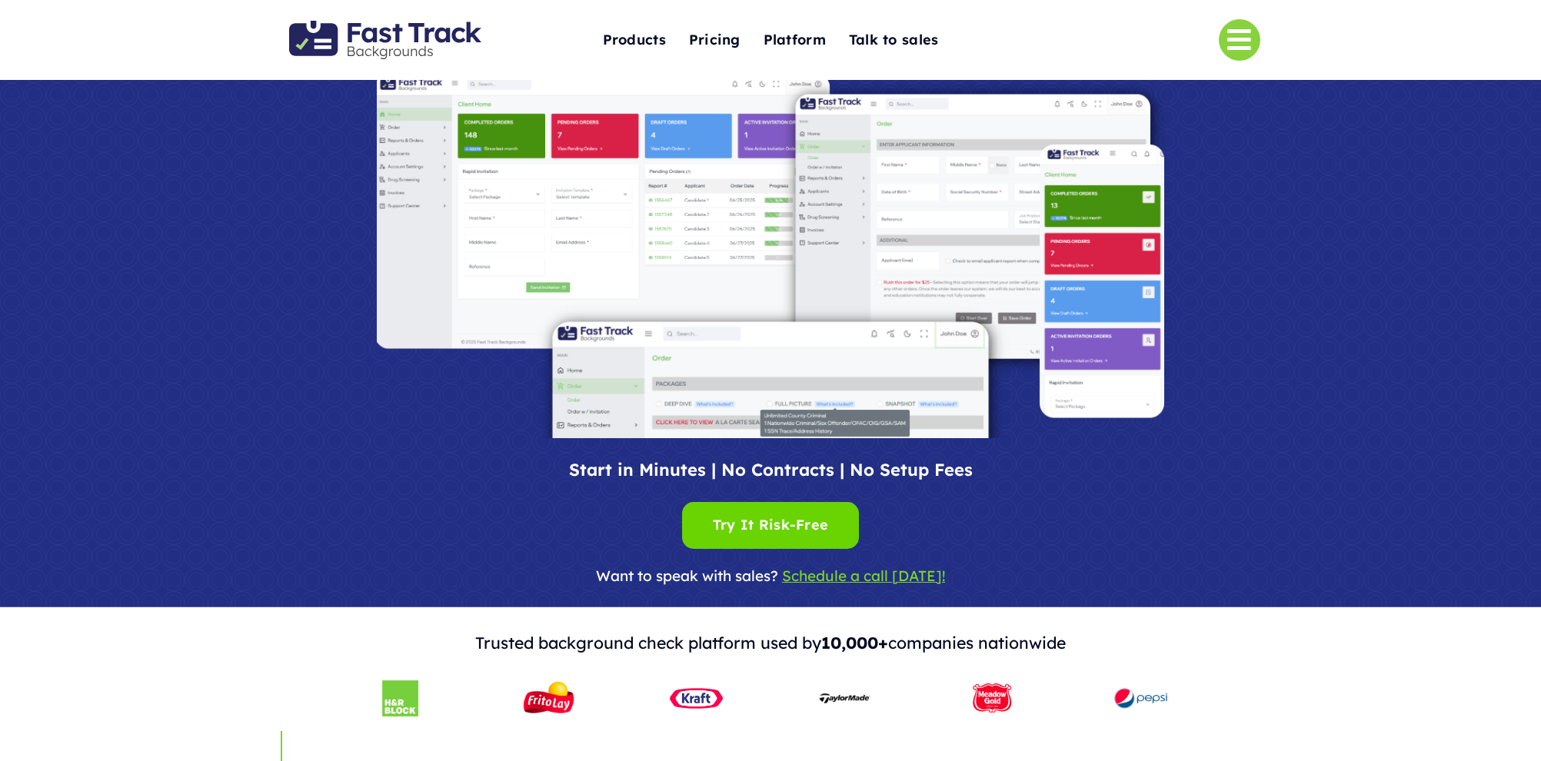
scroll to position [59, 0]
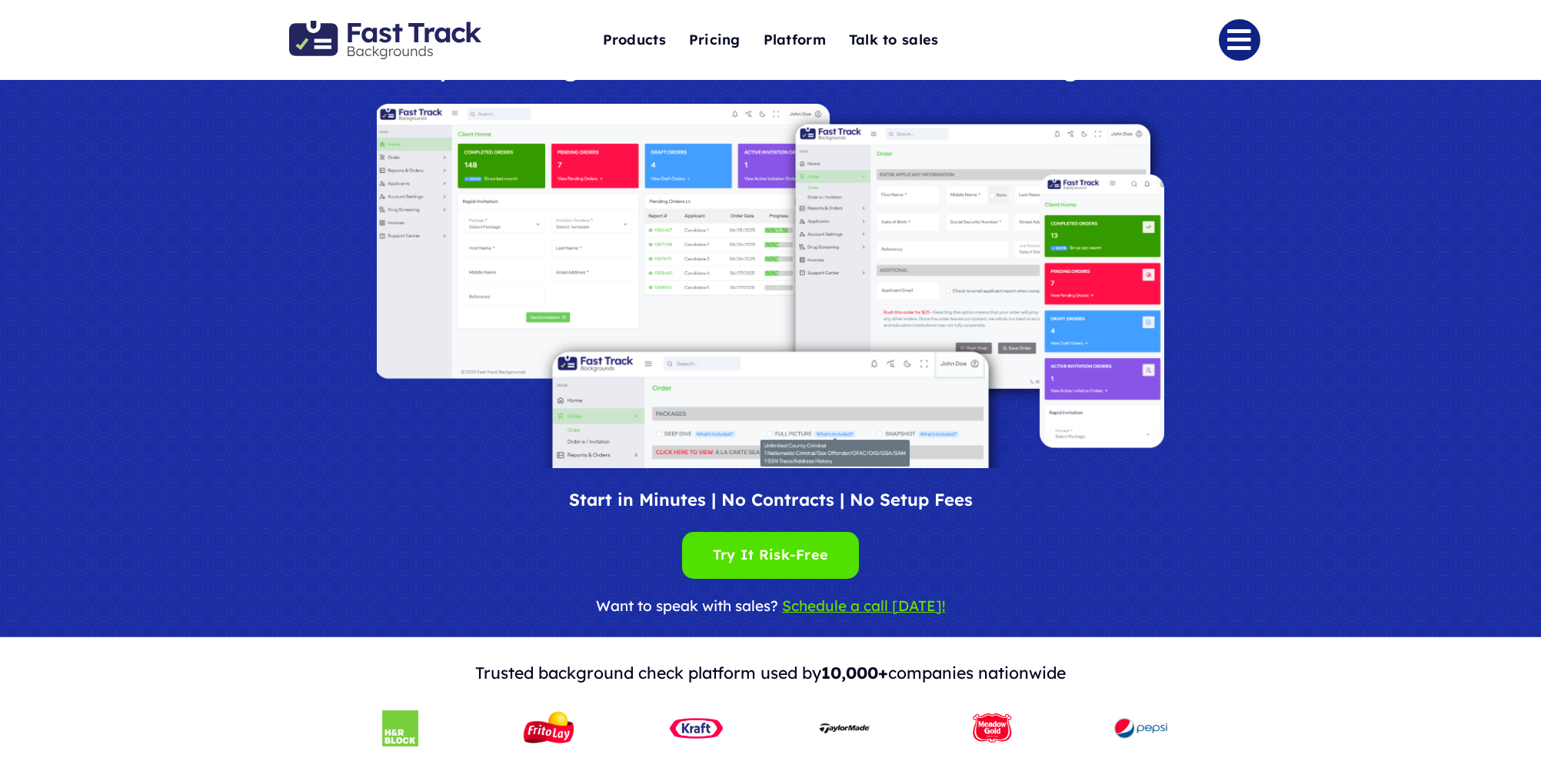
click at [1236, 48] on link "Link to #" at bounding box center [1240, 40] width 42 height 42
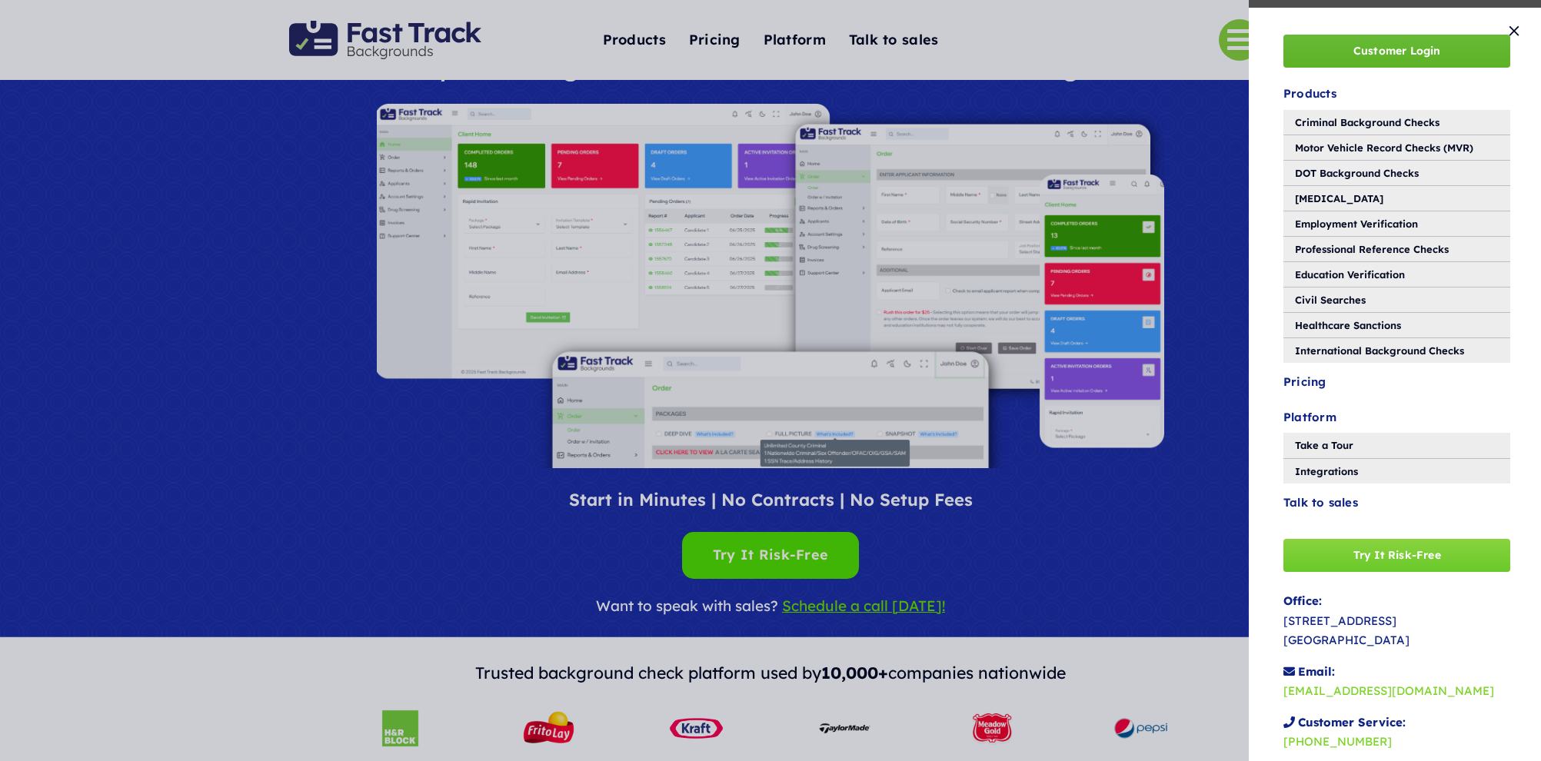
click at [1340, 59] on link "Customer Login" at bounding box center [1396, 51] width 227 height 33
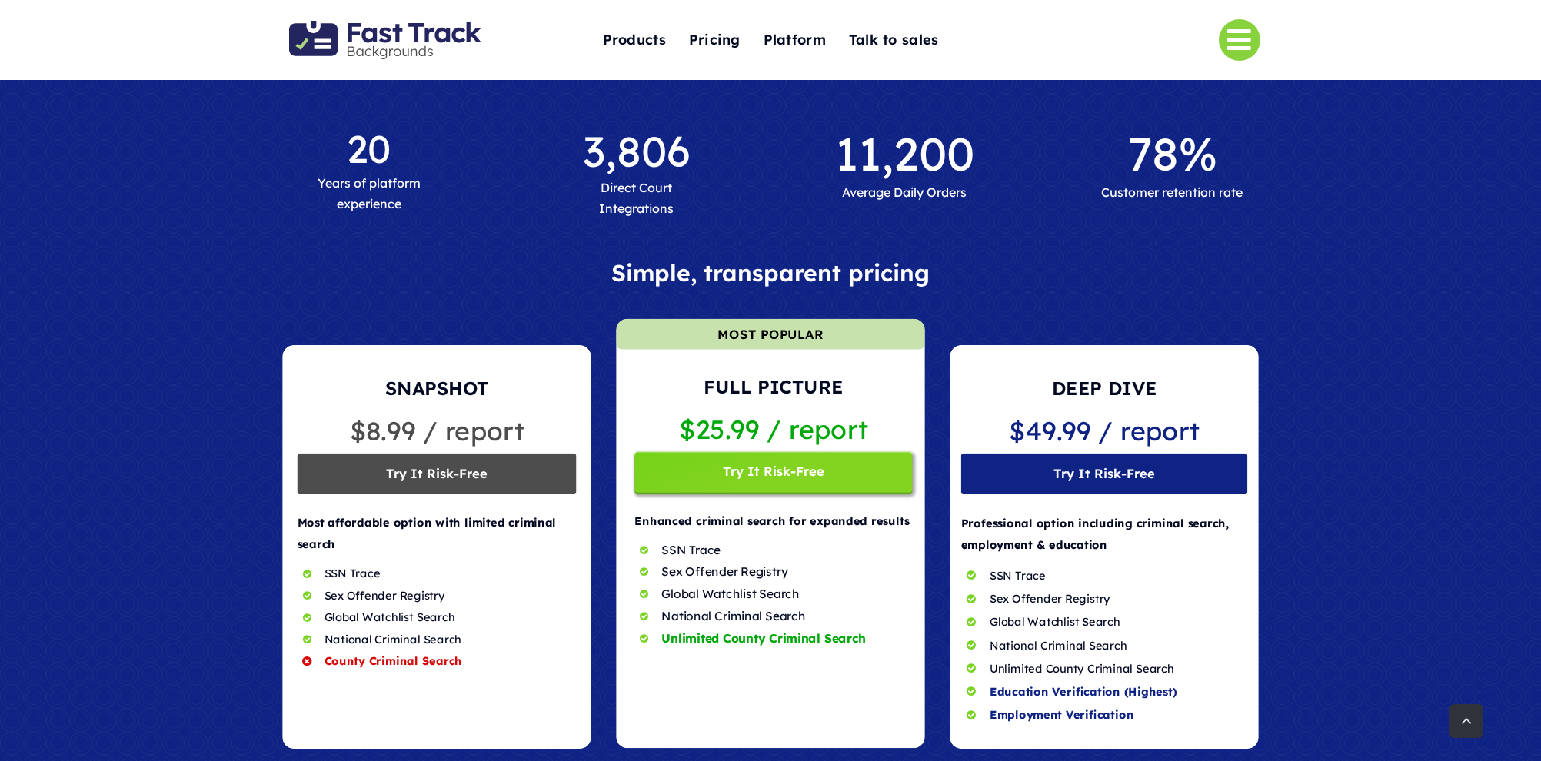
scroll to position [1164, 0]
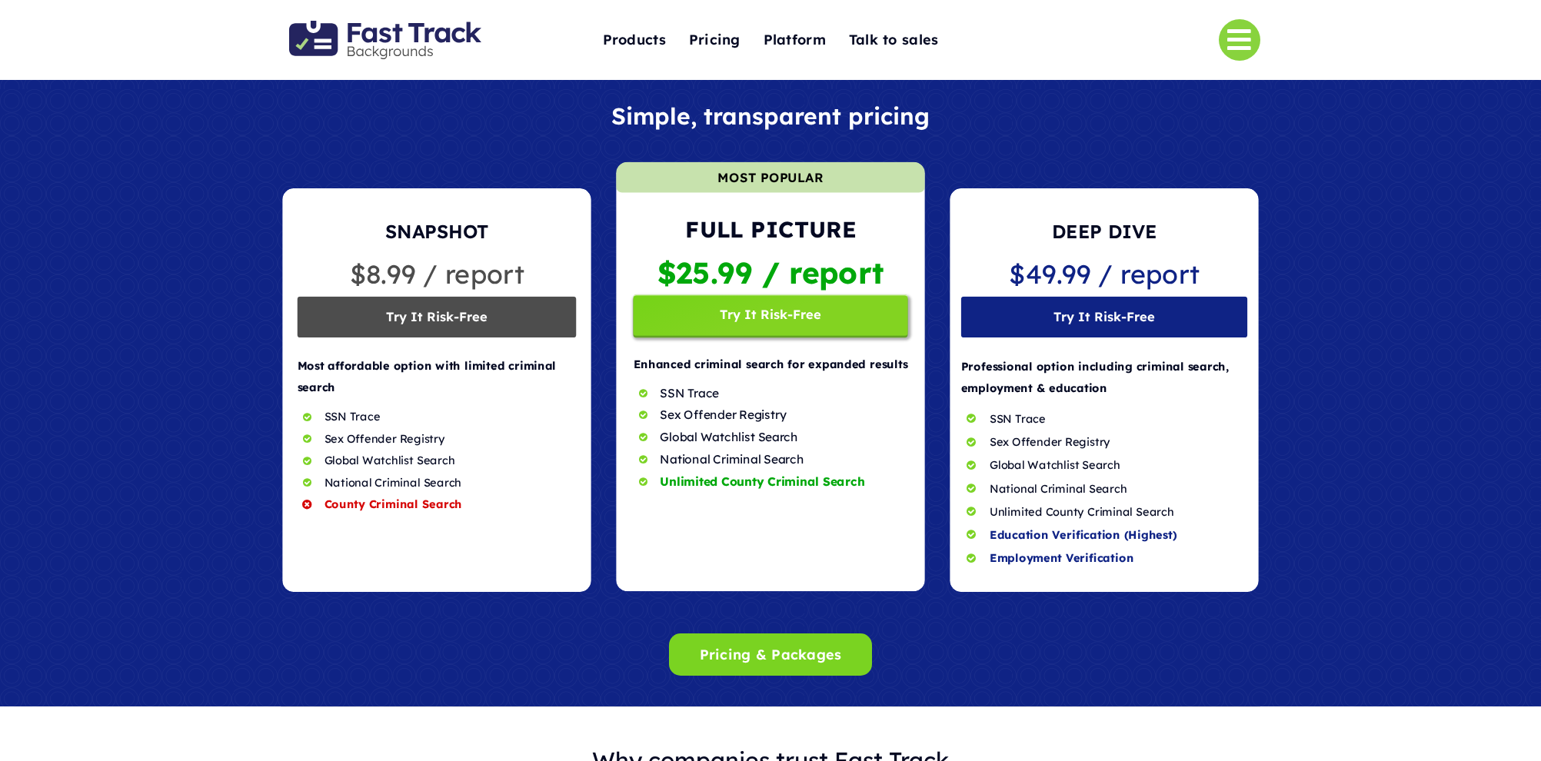
click at [1329, 291] on div at bounding box center [770, 376] width 1541 height 481
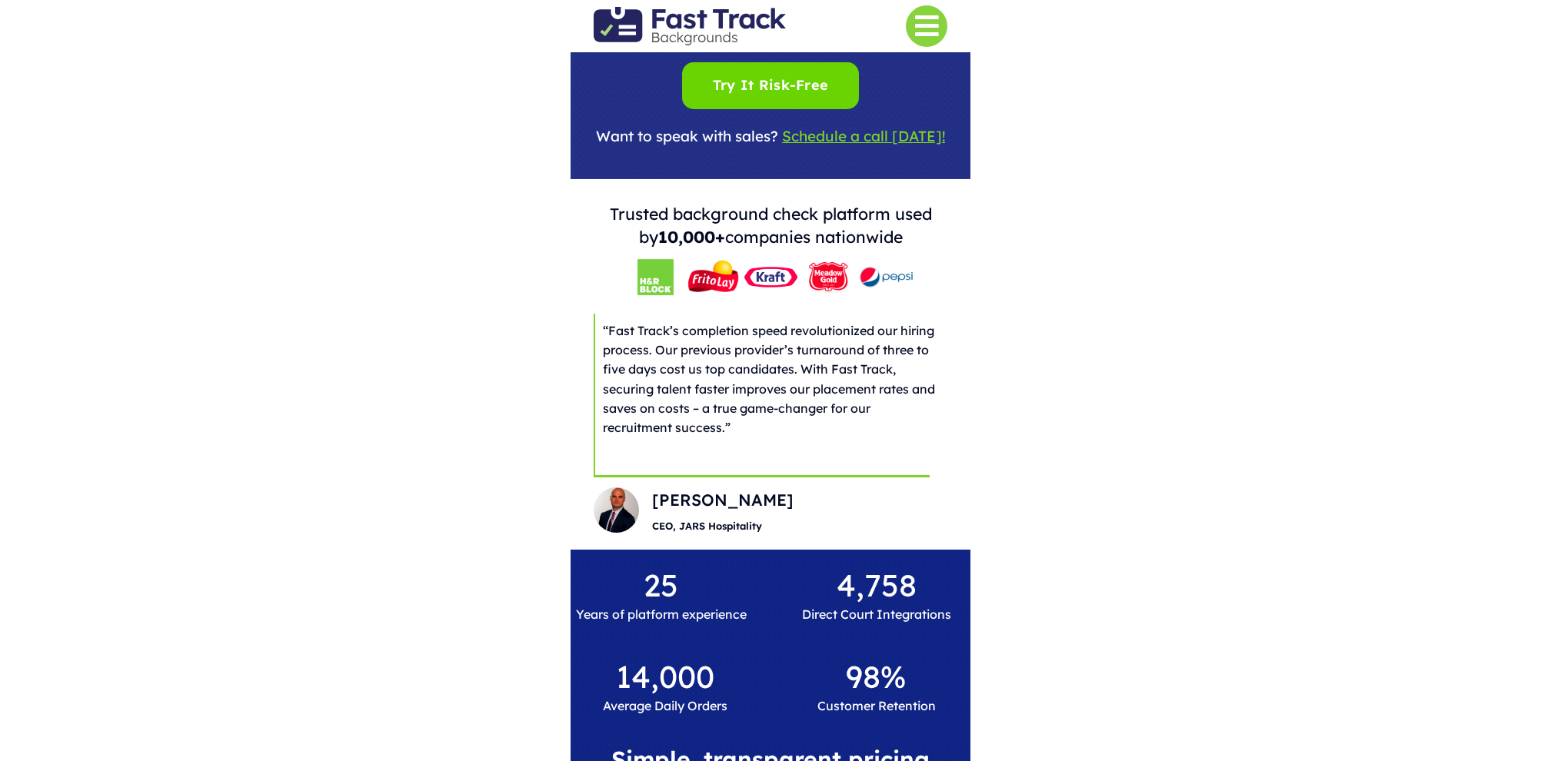
scroll to position [259, 0]
